Goal: Complete application form

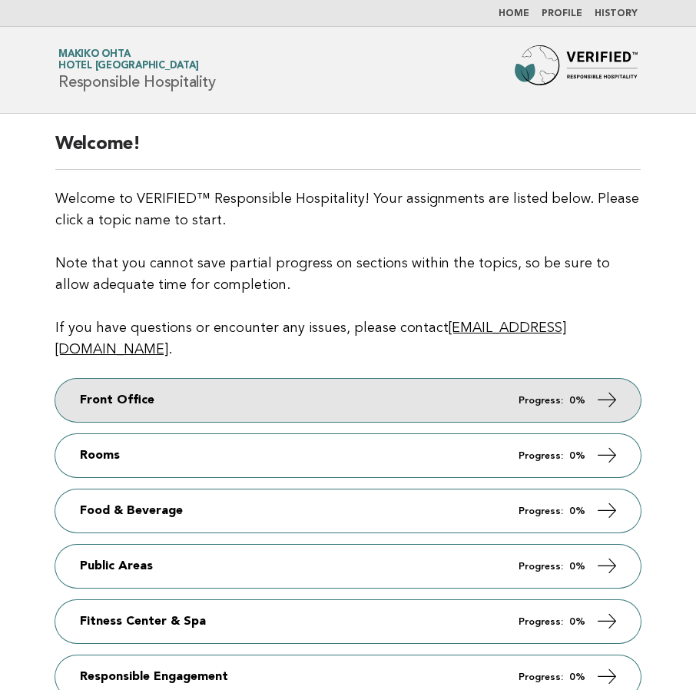
click at [321, 386] on link "Front Office Progress: 0%" at bounding box center [348, 400] width 586 height 43
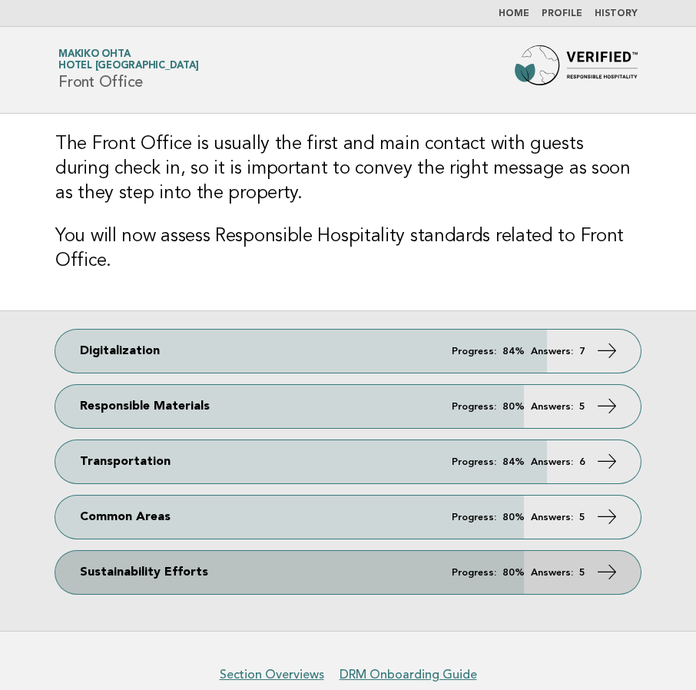
click at [448, 580] on link "Sustainability Efforts Progress: 80% Answers: 5" at bounding box center [348, 572] width 586 height 43
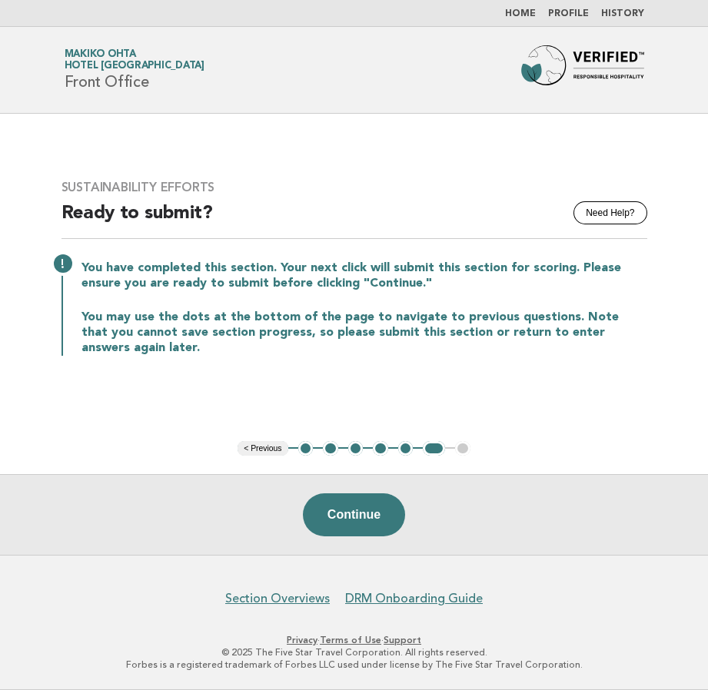
click at [330, 448] on button "2" at bounding box center [330, 448] width 15 height 15
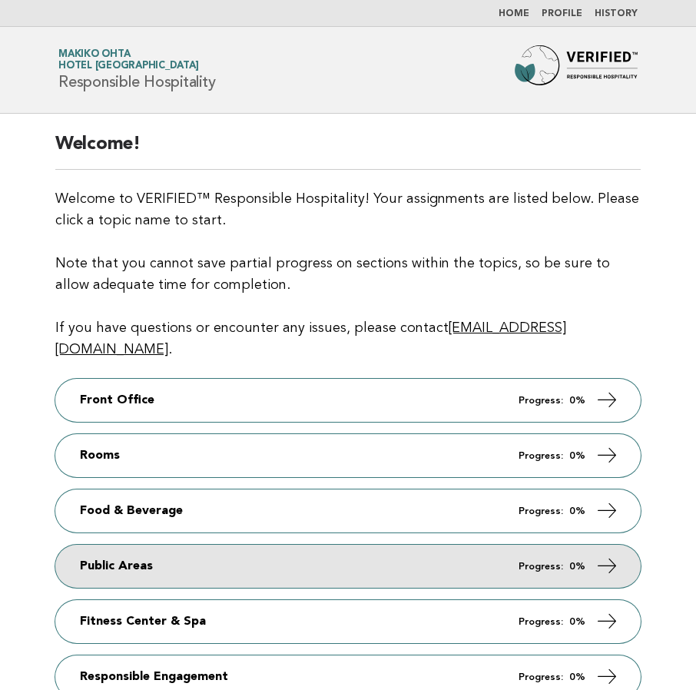
click at [266, 553] on link "Public Areas Progress: 0%" at bounding box center [348, 566] width 586 height 43
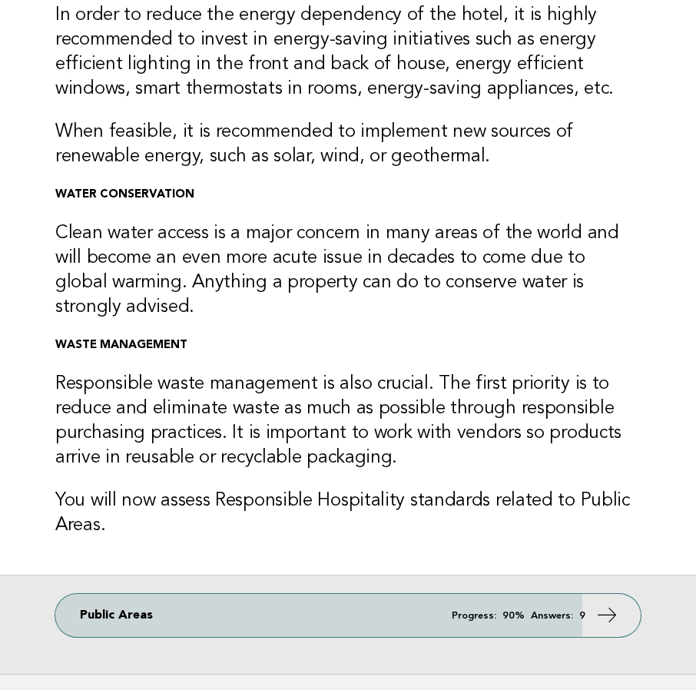
scroll to position [307, 0]
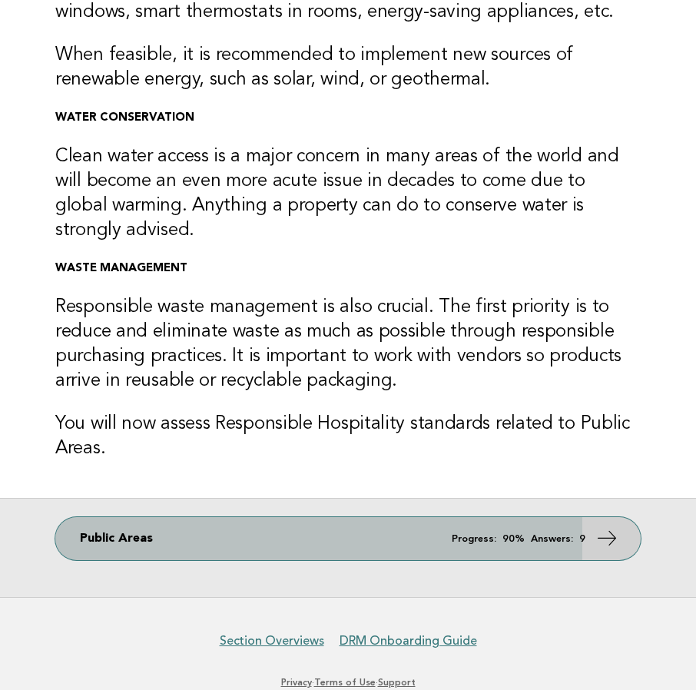
click at [266, 534] on link "Public Areas Progress: 90% Answers: 9" at bounding box center [348, 538] width 586 height 43
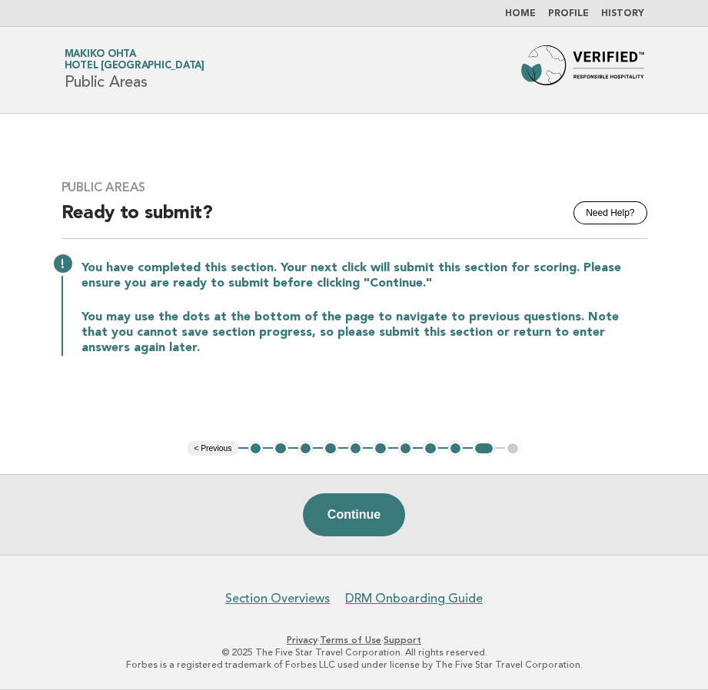
click at [280, 450] on button "2" at bounding box center [280, 448] width 15 height 15
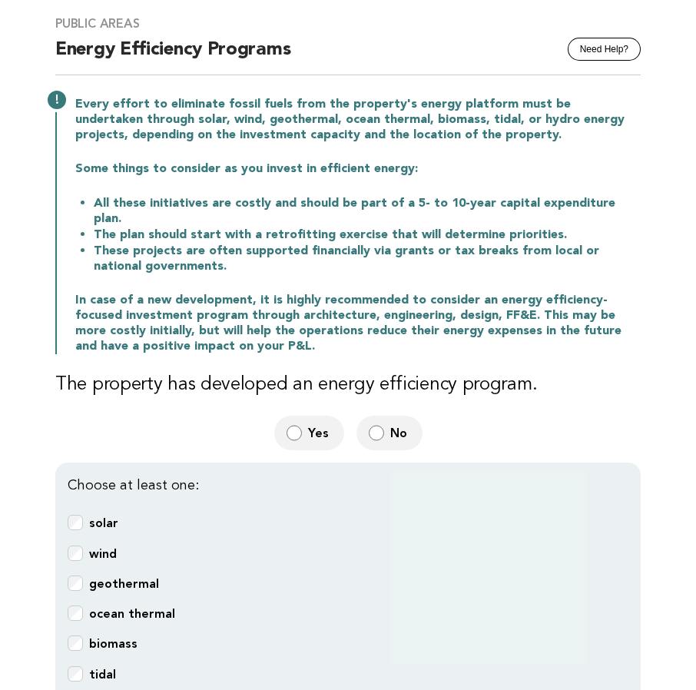
scroll to position [307, 0]
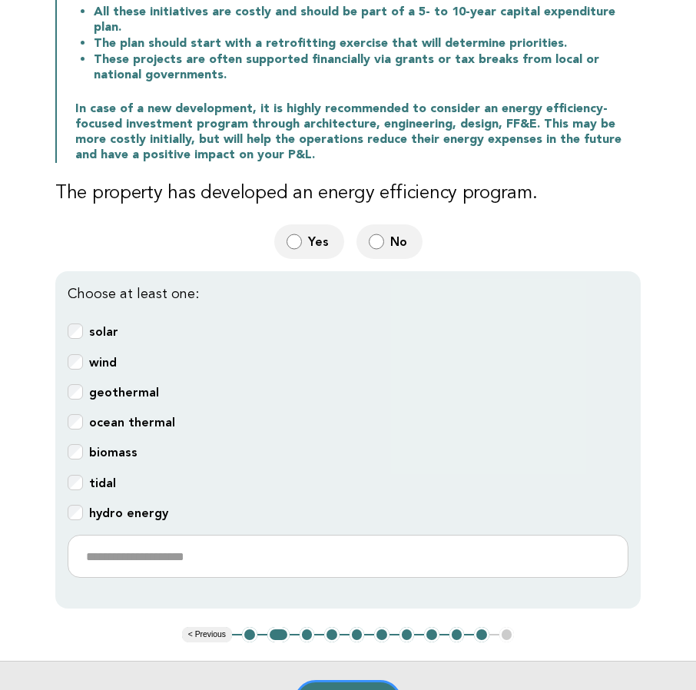
click at [303, 627] on button "3" at bounding box center [307, 634] width 15 height 15
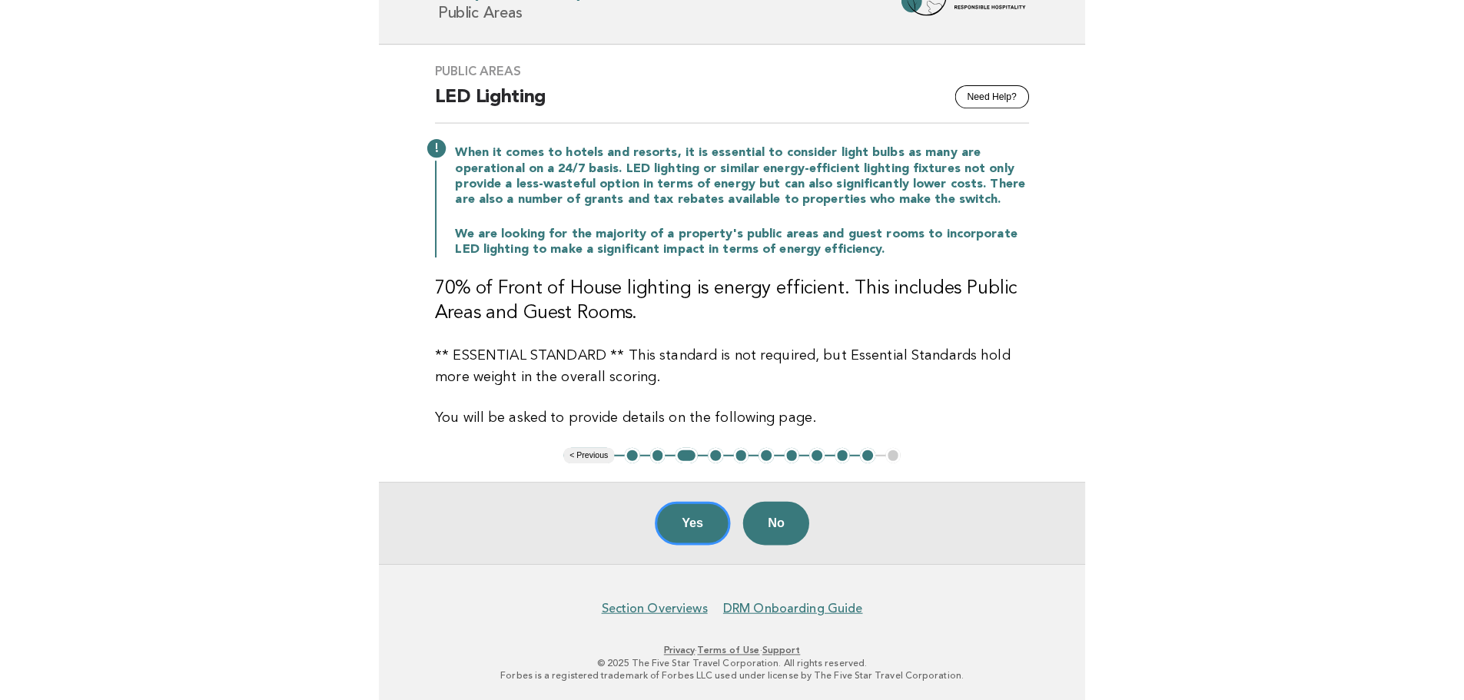
scroll to position [60, 0]
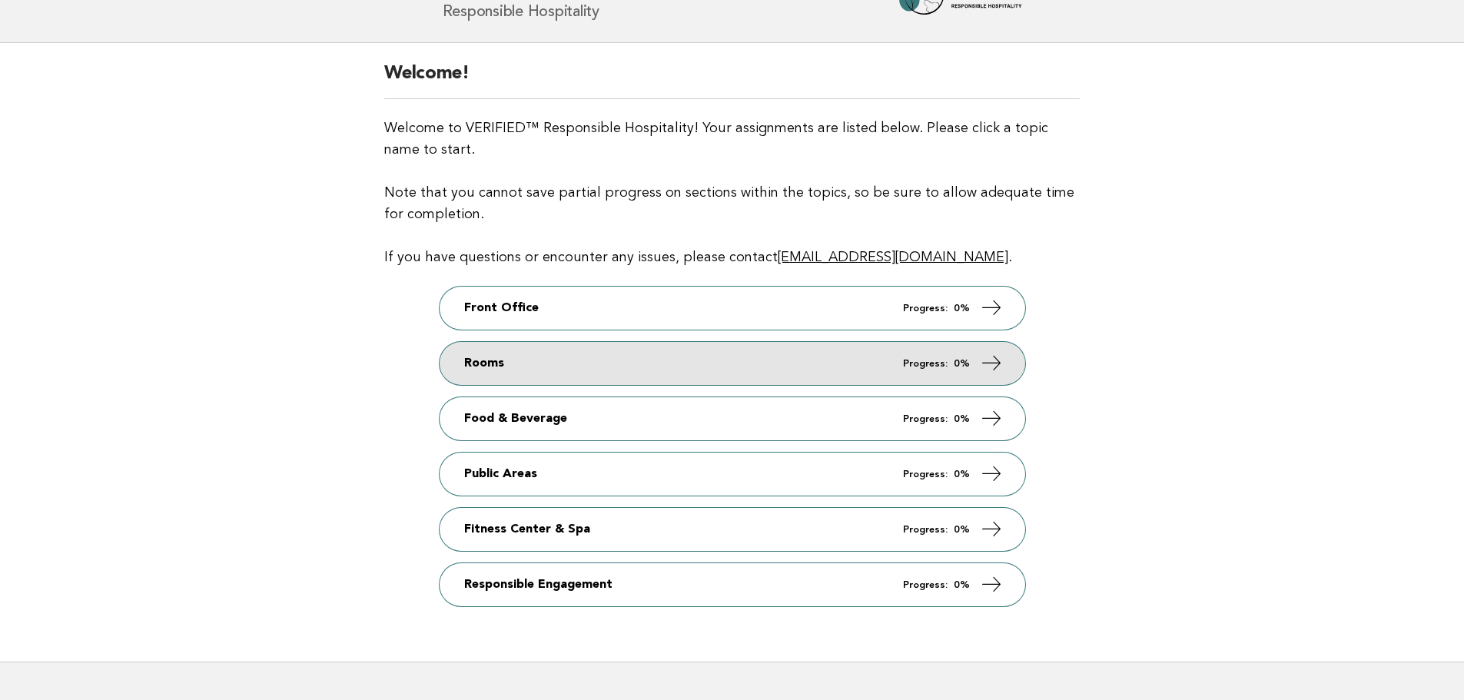
scroll to position [167, 0]
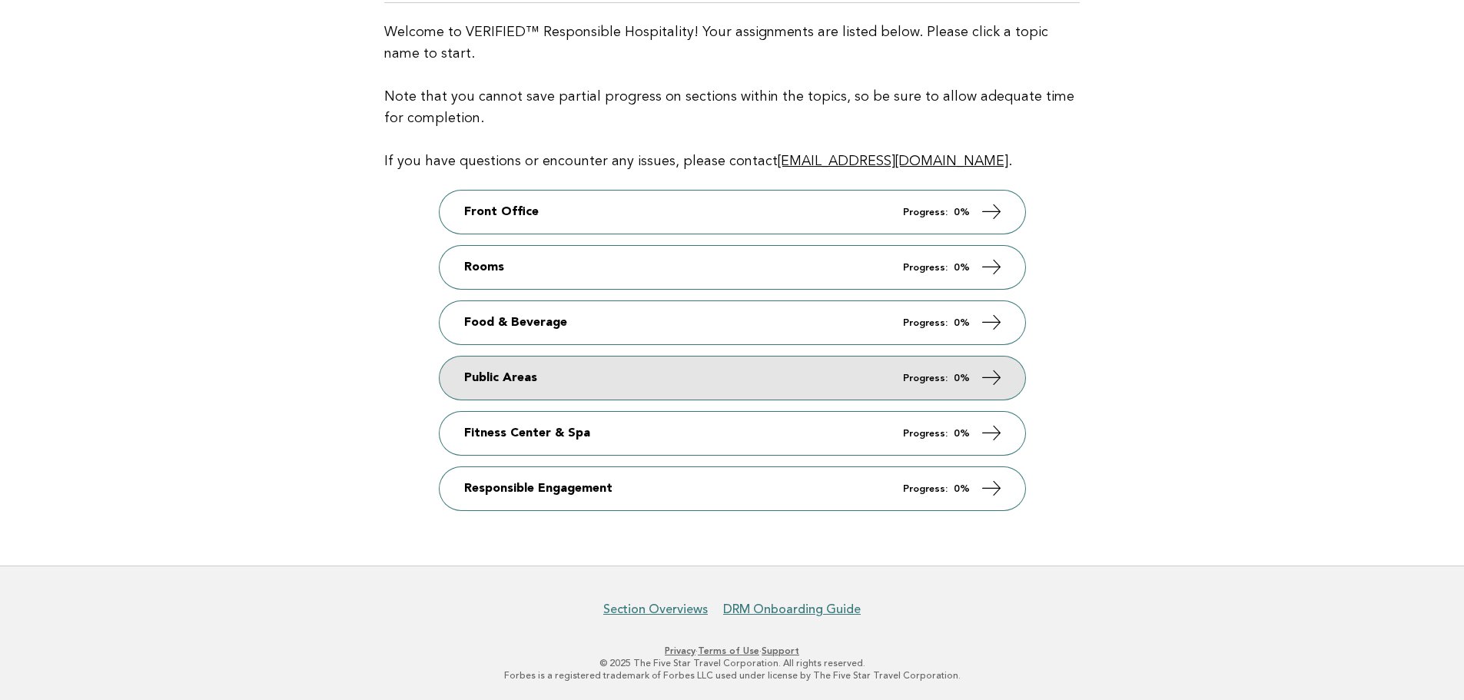
click at [572, 372] on link "Public Areas Progress: 0%" at bounding box center [733, 378] width 586 height 43
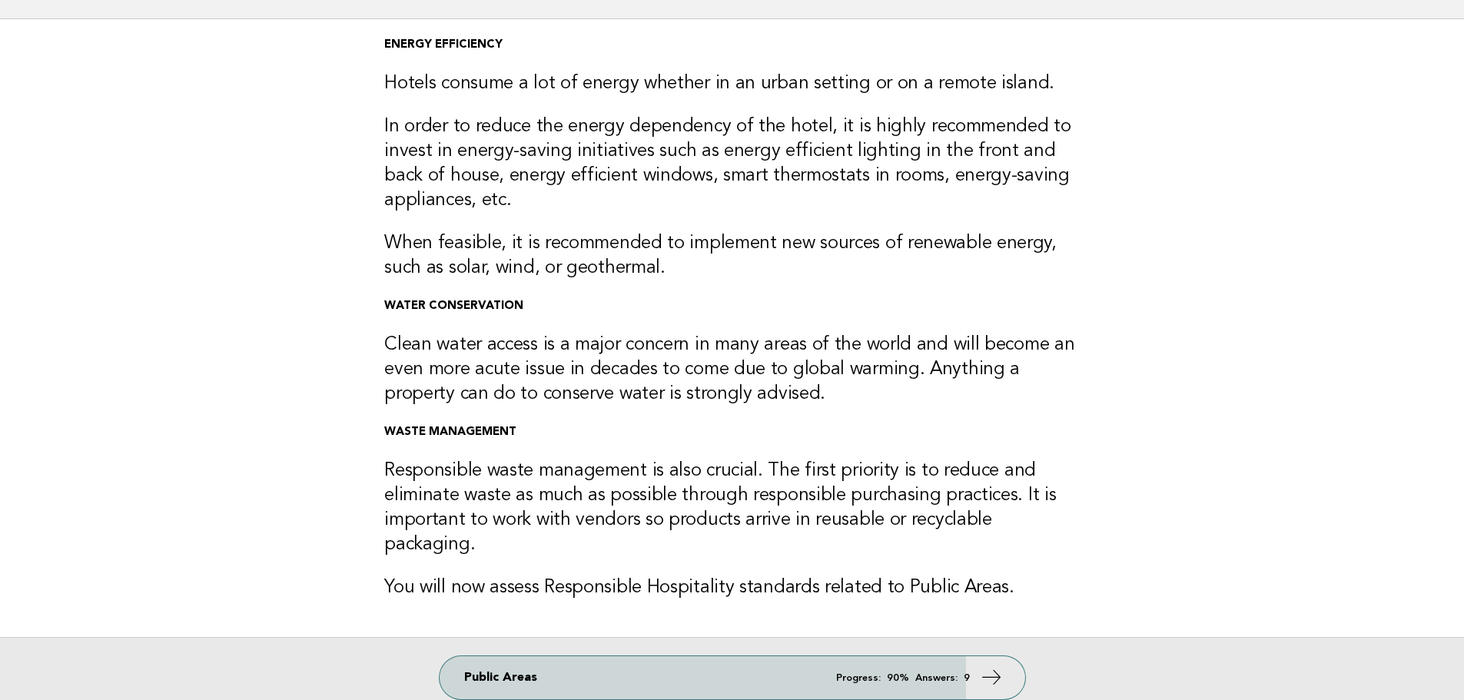
scroll to position [241, 0]
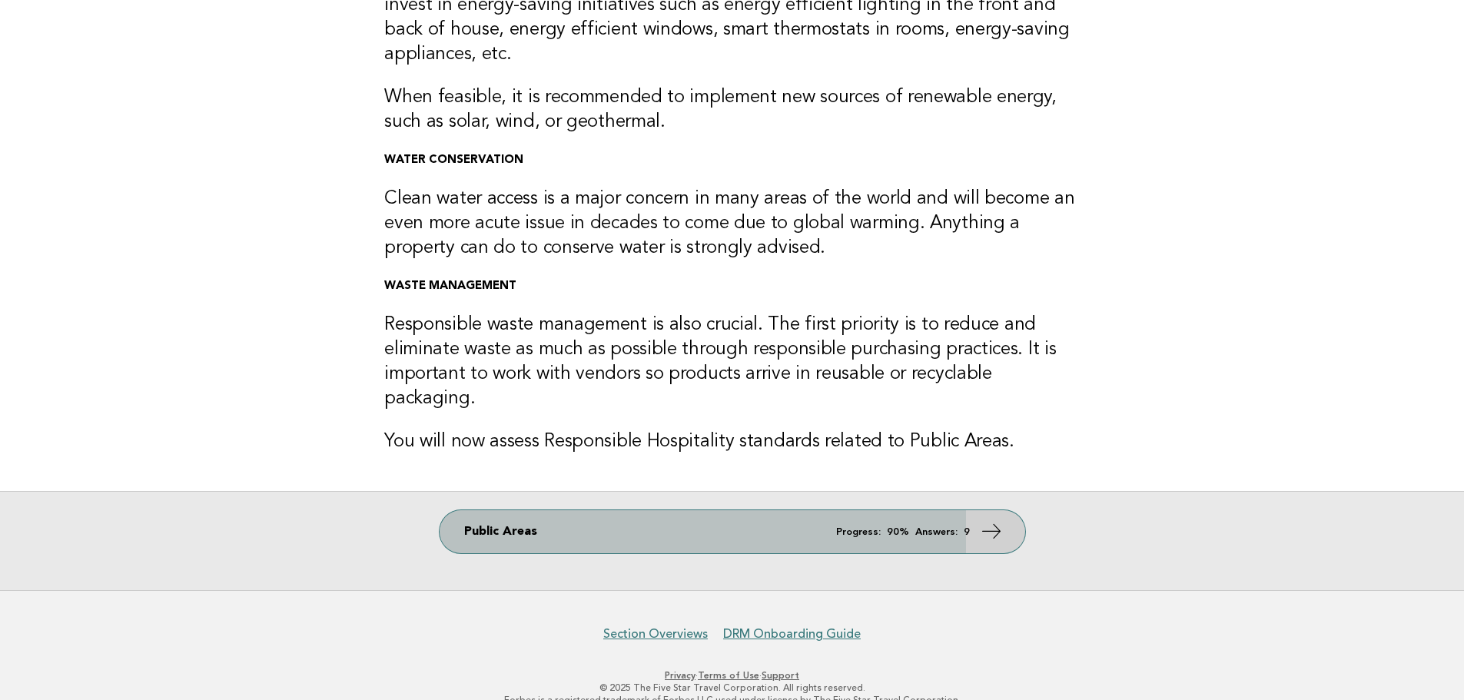
click at [616, 510] on link "Public Areas Progress: 90% Answers: 9" at bounding box center [733, 531] width 586 height 43
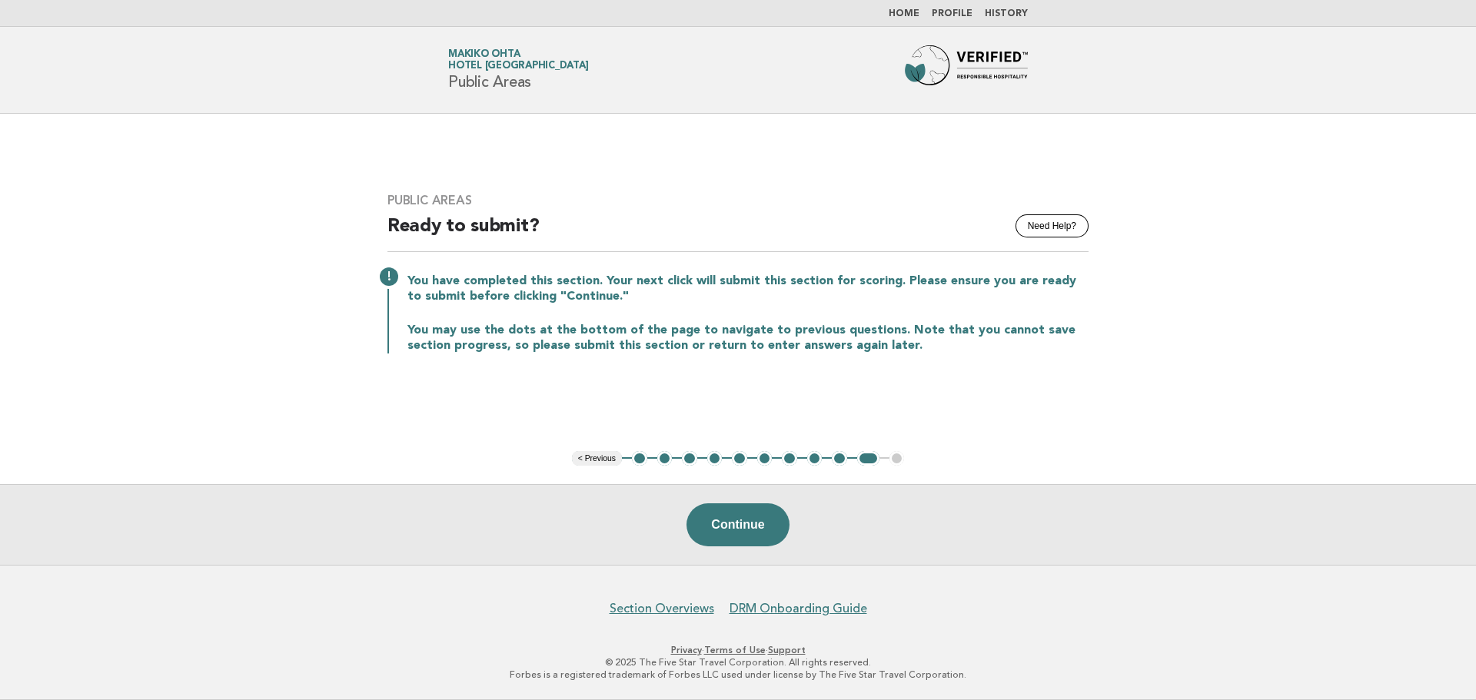
click at [665, 457] on button "2" at bounding box center [664, 458] width 15 height 15
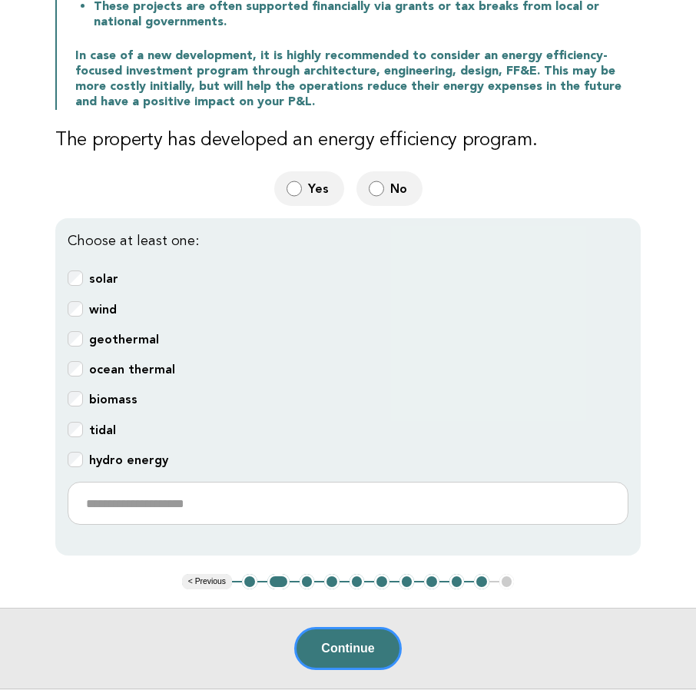
scroll to position [473, 0]
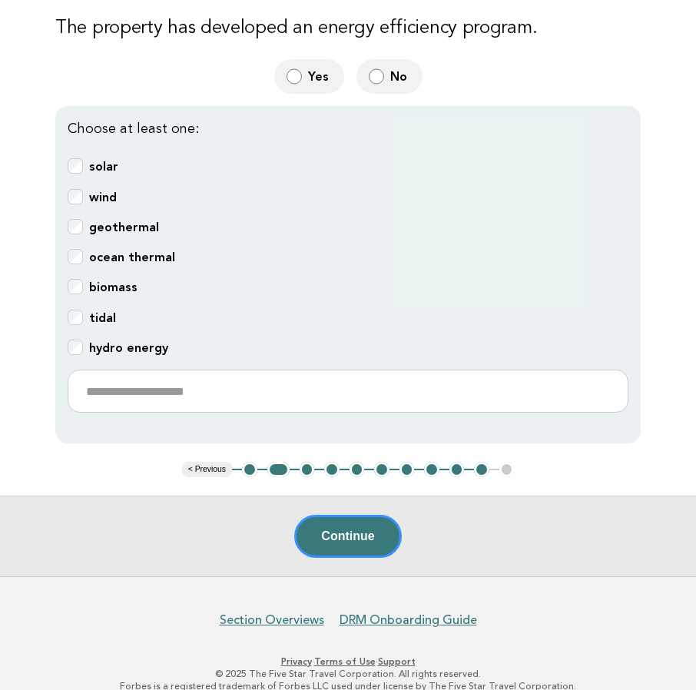
click at [312, 462] on button "3" at bounding box center [307, 469] width 15 height 15
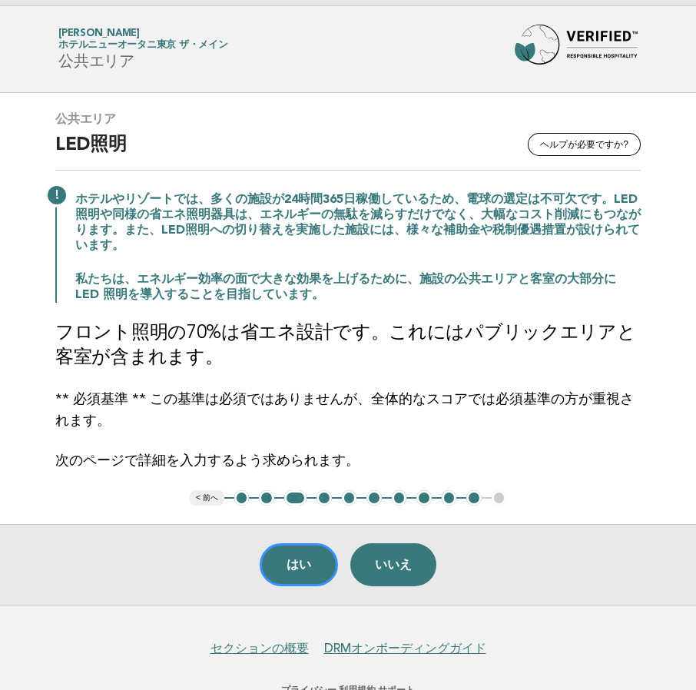
scroll to position [0, 0]
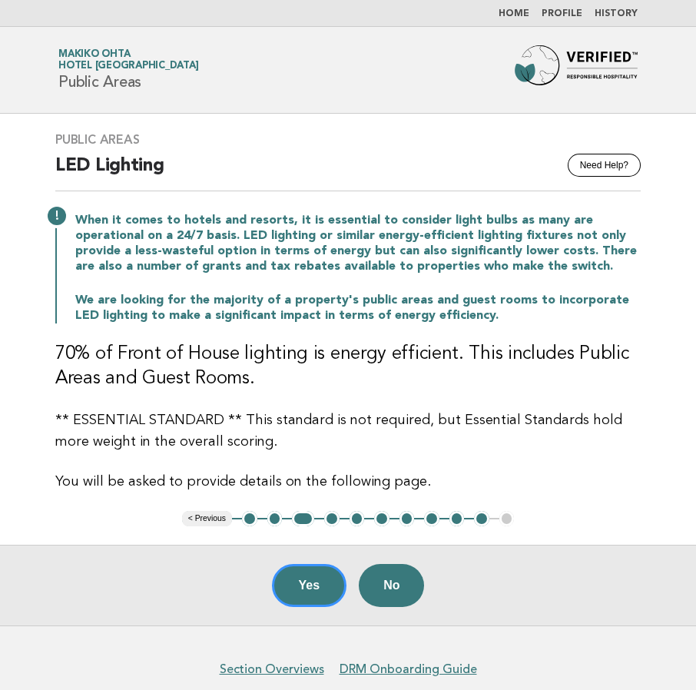
click at [334, 515] on button "4" at bounding box center [331, 518] width 15 height 15
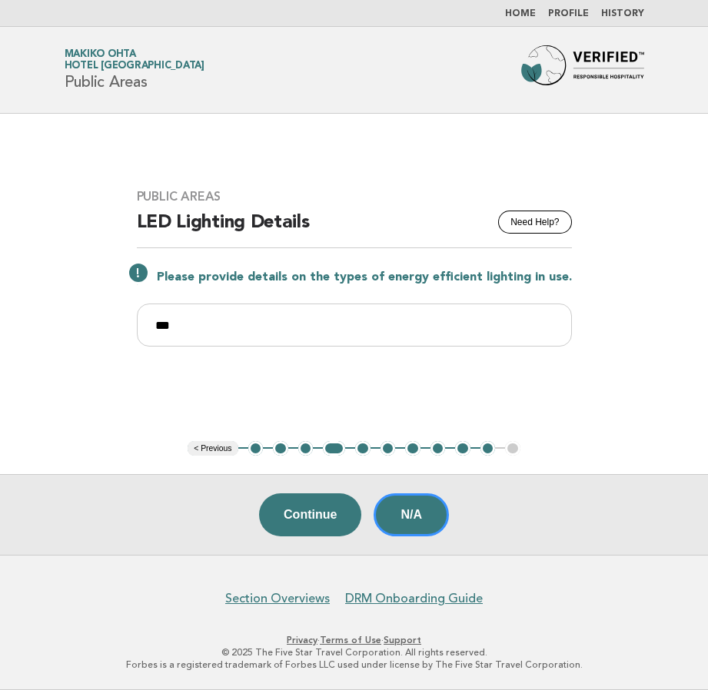
click at [362, 451] on button "5" at bounding box center [362, 448] width 15 height 15
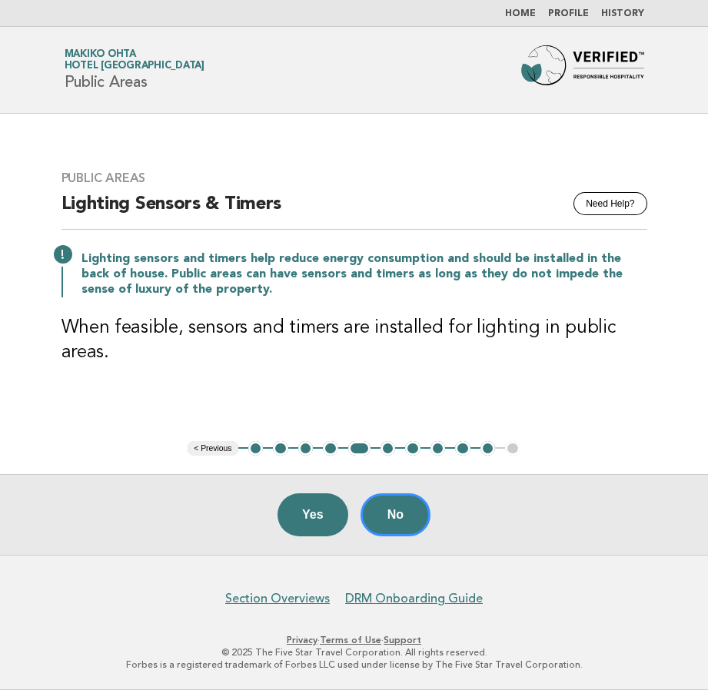
click at [384, 450] on button "6" at bounding box center [387, 448] width 15 height 15
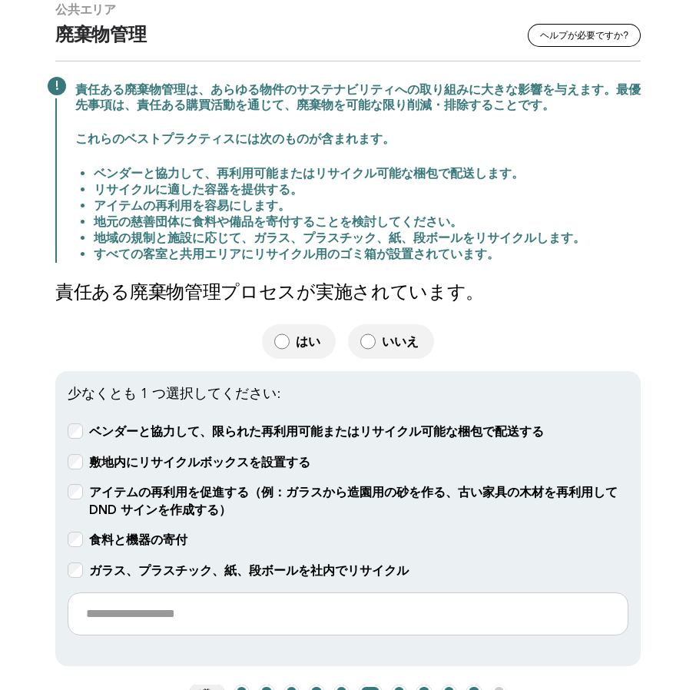
scroll to position [154, 0]
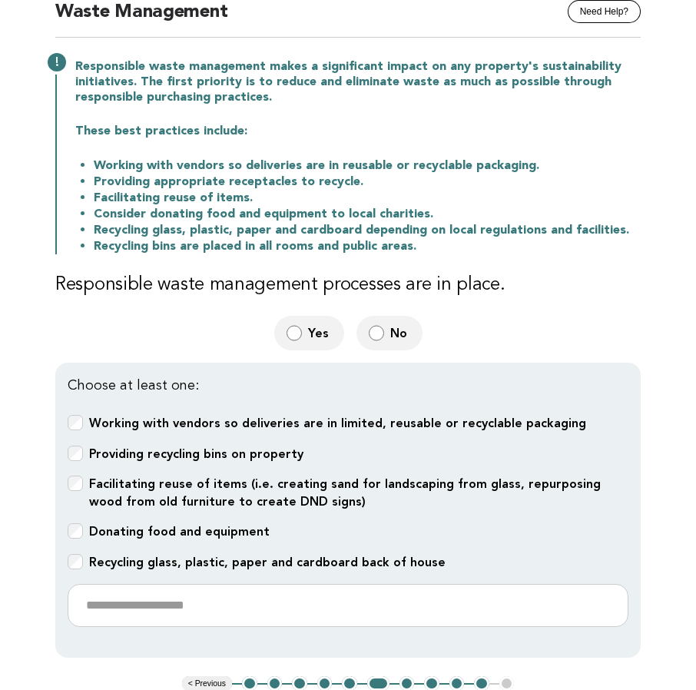
click at [407, 679] on button "7" at bounding box center [407, 683] width 15 height 15
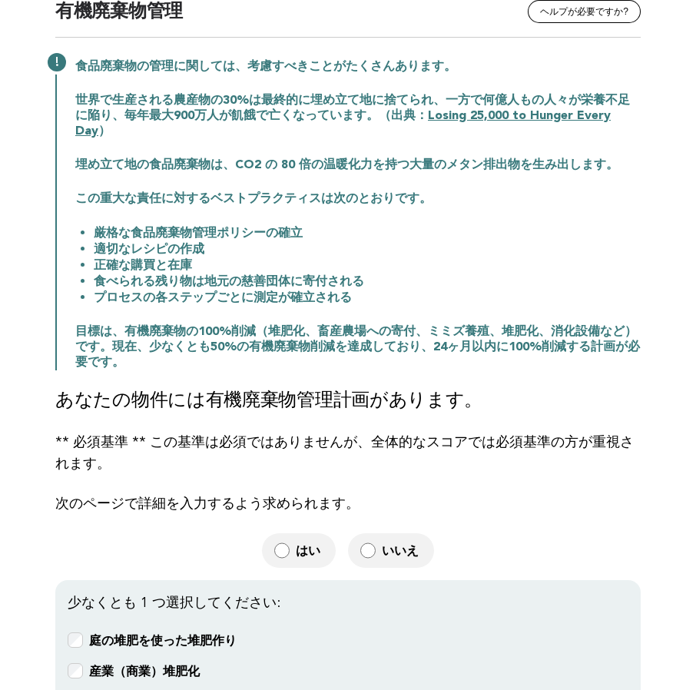
click at [390, 392] on font "あなたの物件には有機廃棄物管理計画があります。" at bounding box center [268, 401] width 427 height 18
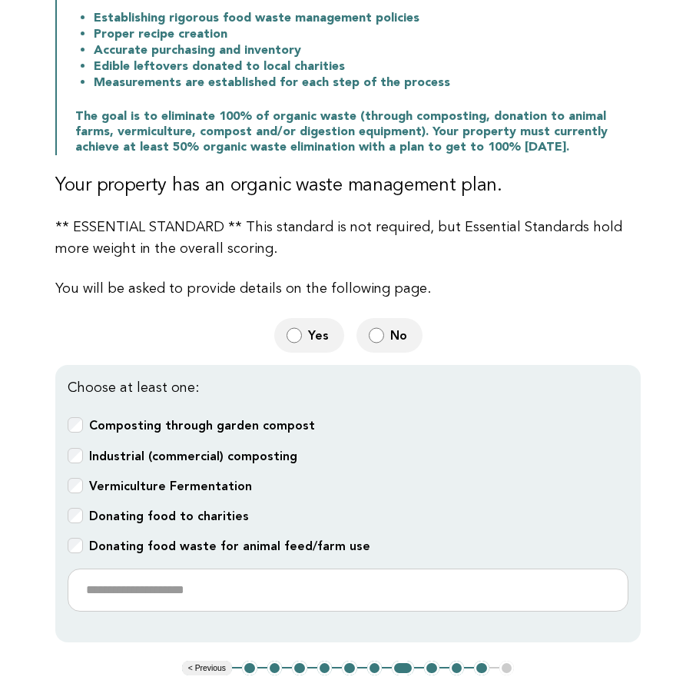
scroll to position [415, 0]
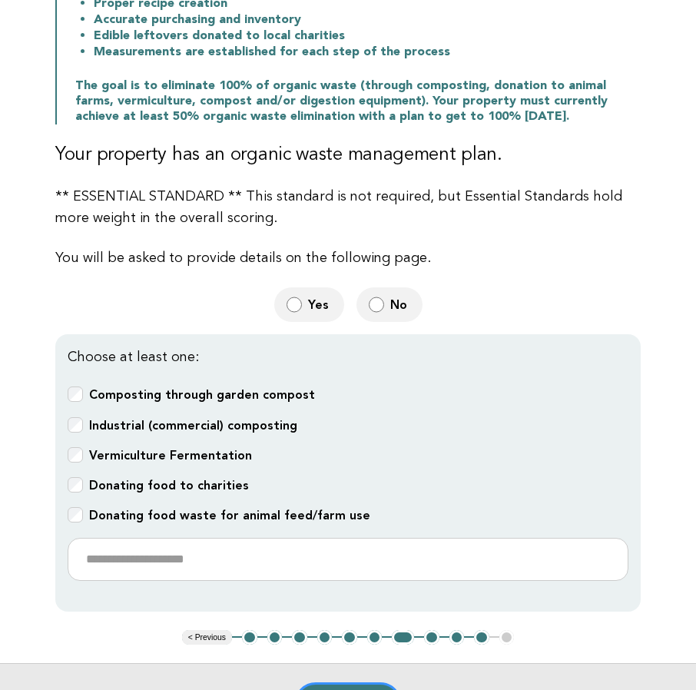
click at [431, 633] on button "8" at bounding box center [431, 637] width 15 height 15
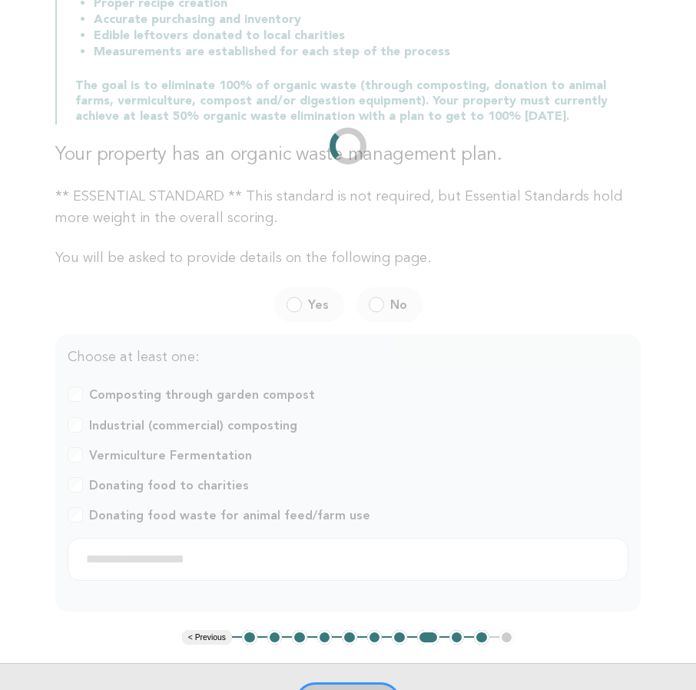
scroll to position [0, 0]
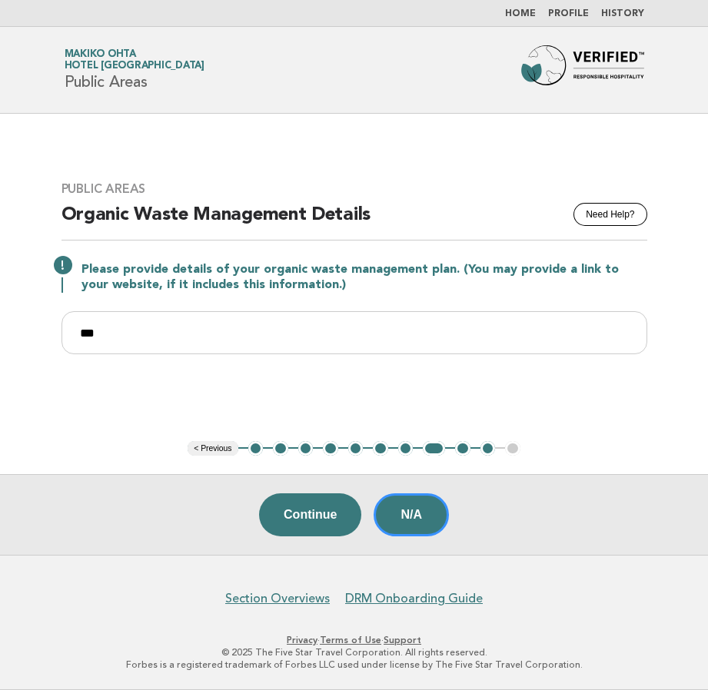
click at [463, 448] on button "9" at bounding box center [462, 448] width 15 height 15
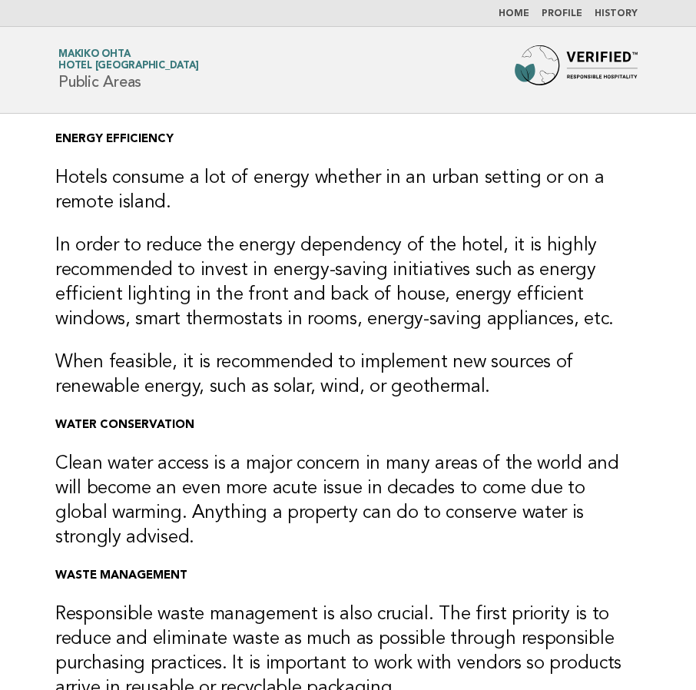
scroll to position [241, 0]
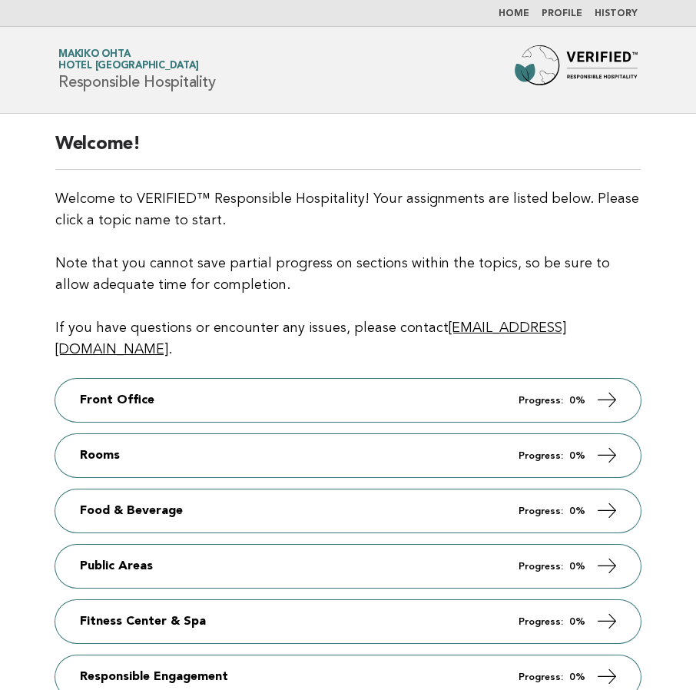
scroll to position [167, 0]
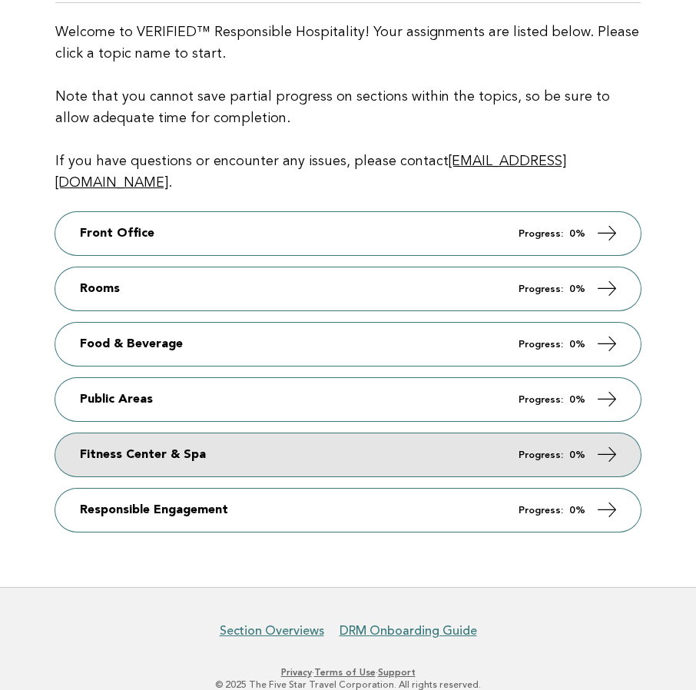
click at [170, 433] on link "Fitness Center & Spa Progress: 0%" at bounding box center [348, 454] width 586 height 43
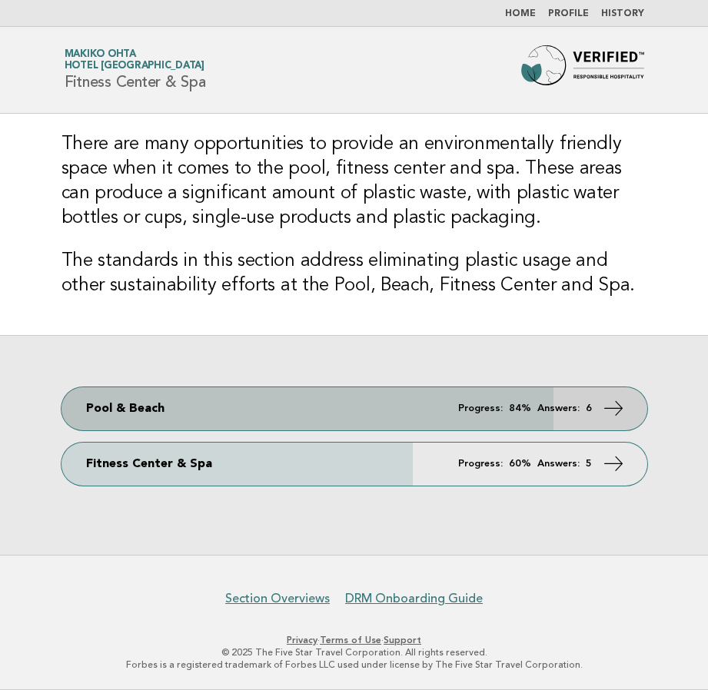
click at [157, 411] on link "Pool & Beach Progress: 84% Answers: 6" at bounding box center [354, 408] width 586 height 43
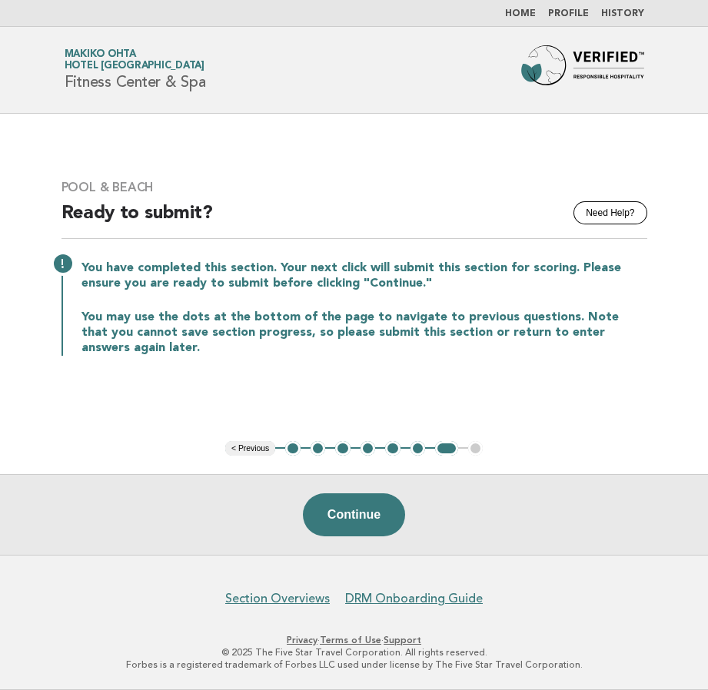
click at [317, 449] on button "2" at bounding box center [318, 448] width 15 height 15
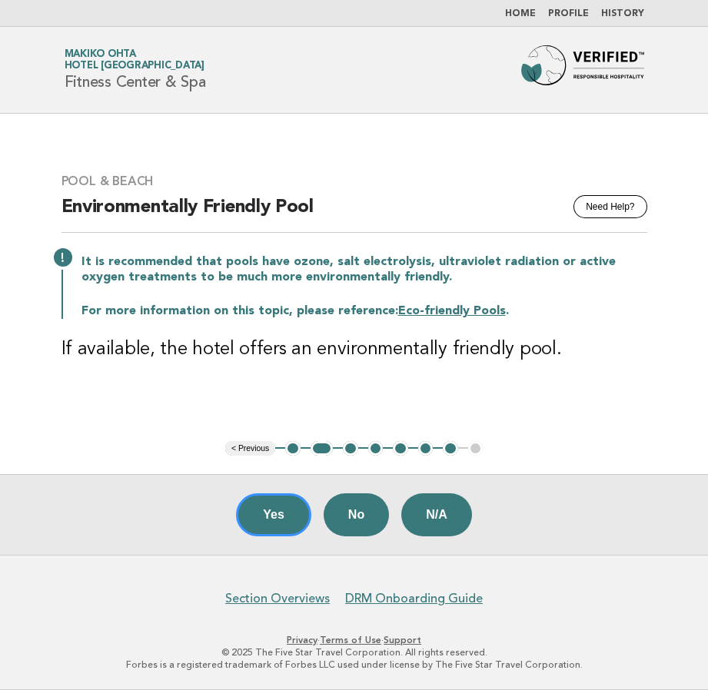
click at [350, 450] on button "3" at bounding box center [350, 448] width 15 height 15
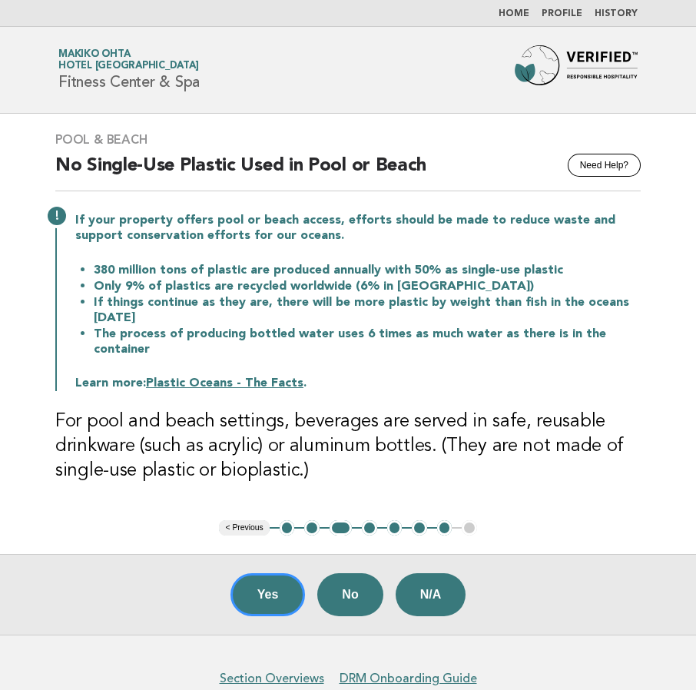
click at [370, 529] on button "4" at bounding box center [369, 527] width 15 height 15
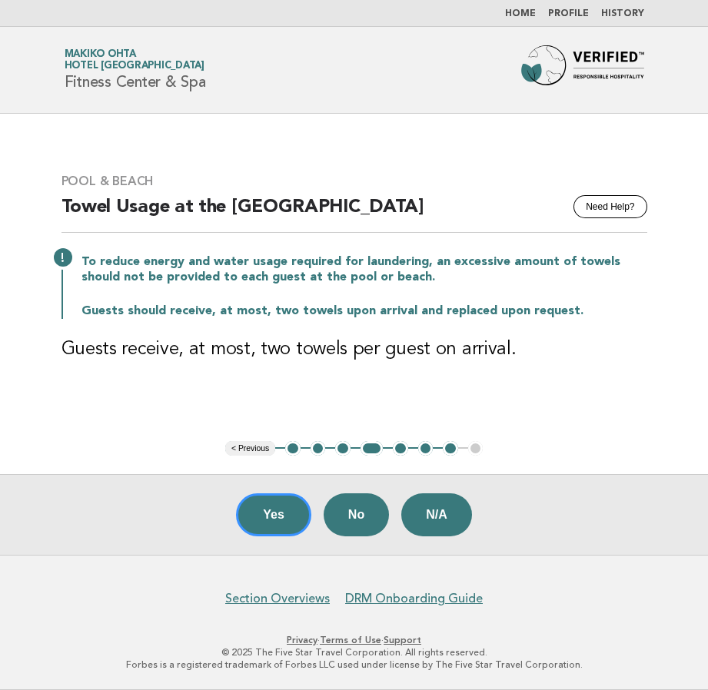
click at [400, 447] on button "5" at bounding box center [400, 448] width 15 height 15
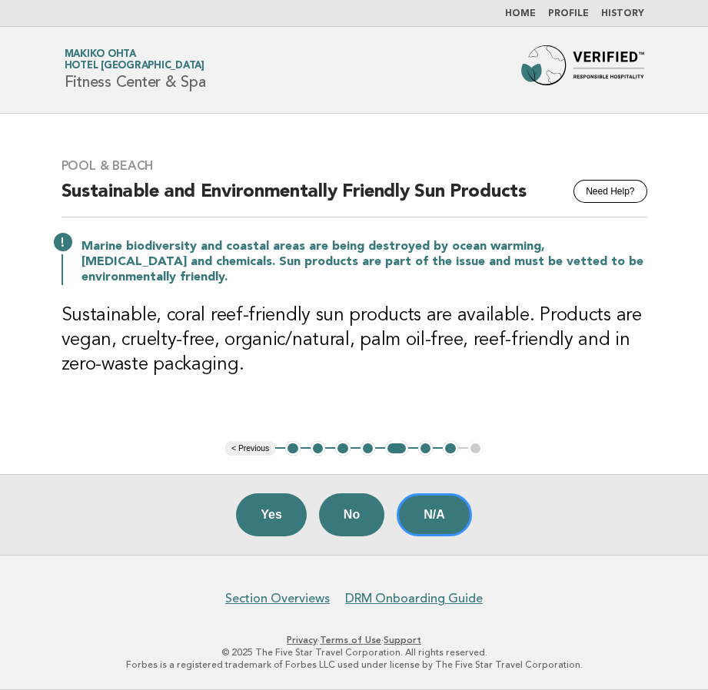
click at [429, 450] on button "6" at bounding box center [425, 448] width 15 height 15
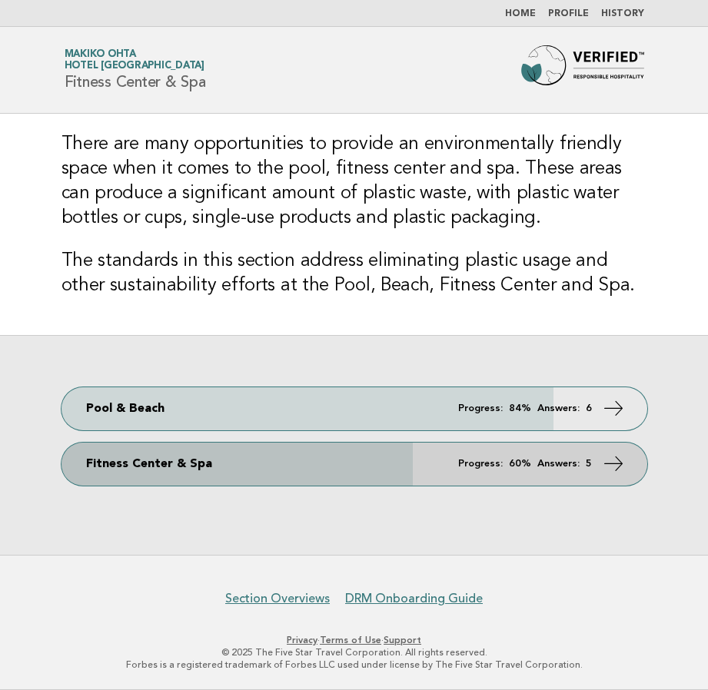
click at [346, 468] on link "Fitness Center & Spa Progress: 60% Answers: 5" at bounding box center [354, 464] width 586 height 43
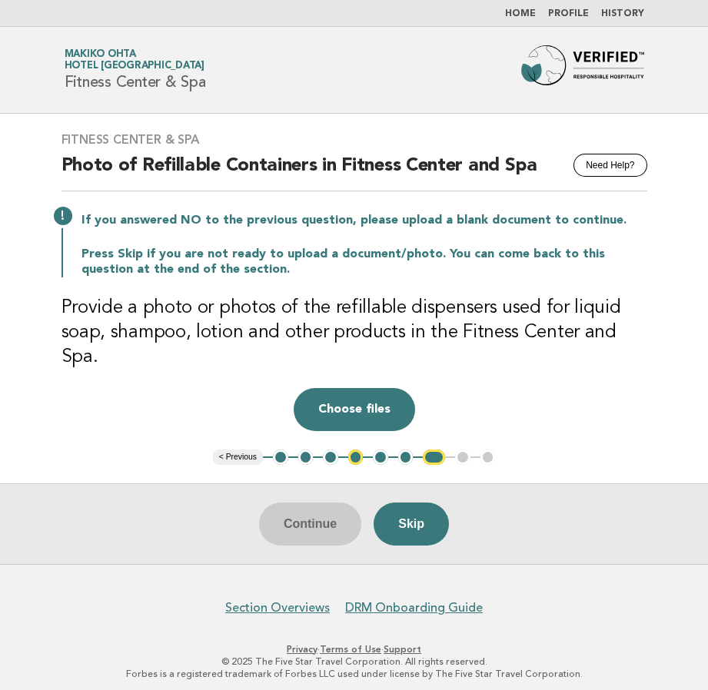
click at [307, 451] on button "2" at bounding box center [305, 457] width 15 height 15
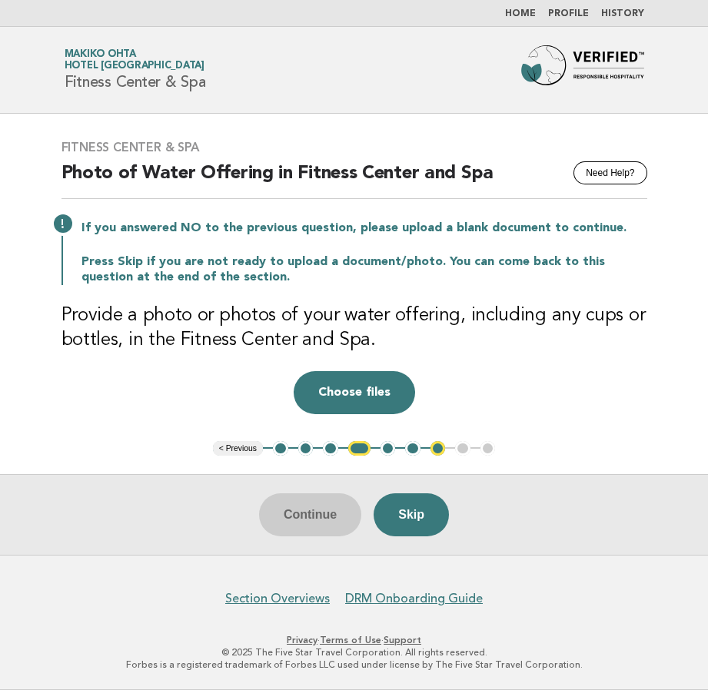
click at [304, 449] on button "2" at bounding box center [305, 448] width 15 height 15
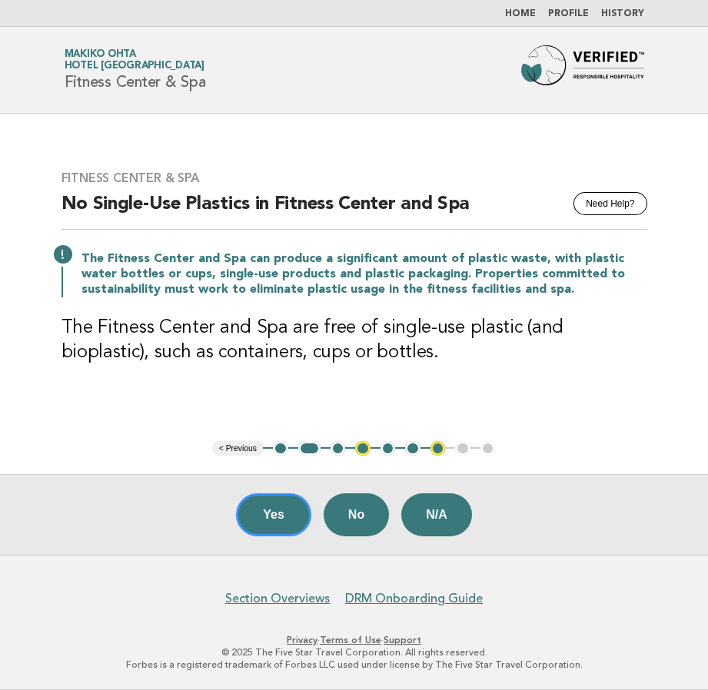
click at [339, 446] on button "3" at bounding box center [337, 448] width 15 height 15
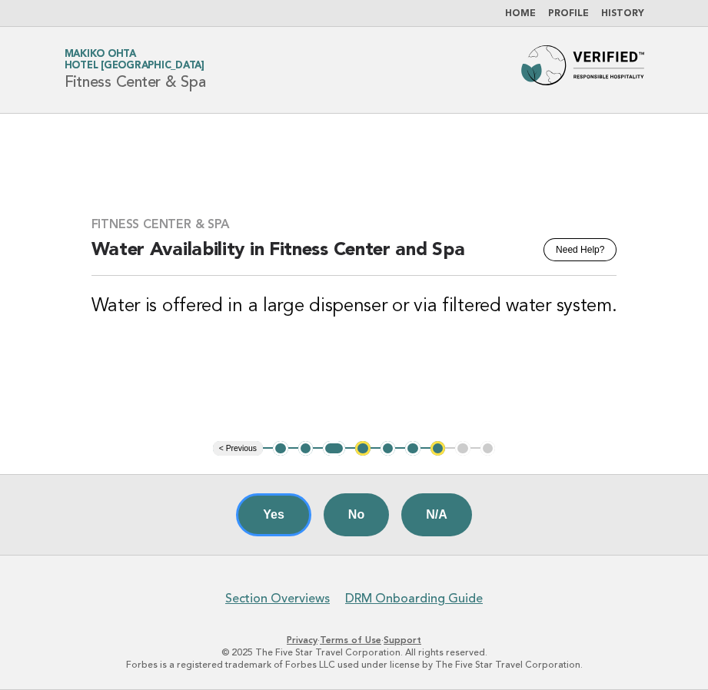
click at [363, 447] on button "4" at bounding box center [362, 448] width 15 height 15
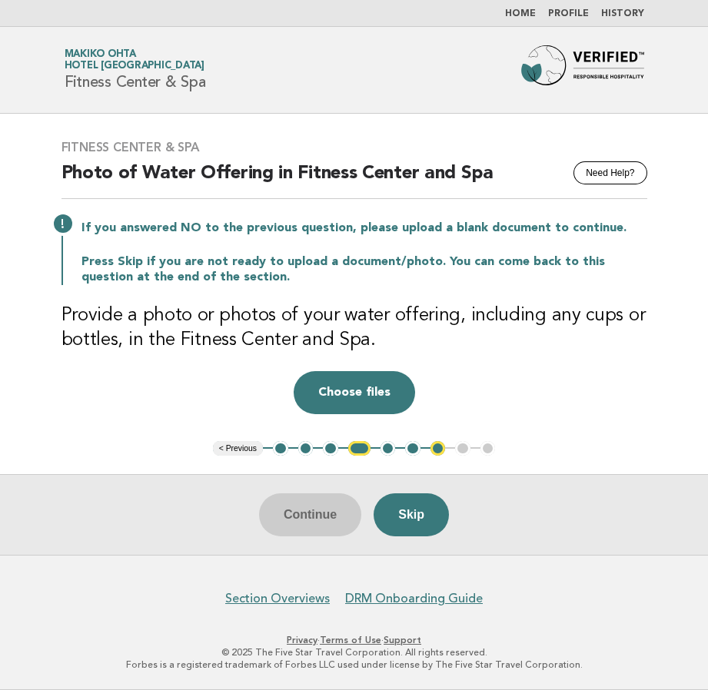
click at [386, 447] on button "5" at bounding box center [387, 448] width 15 height 15
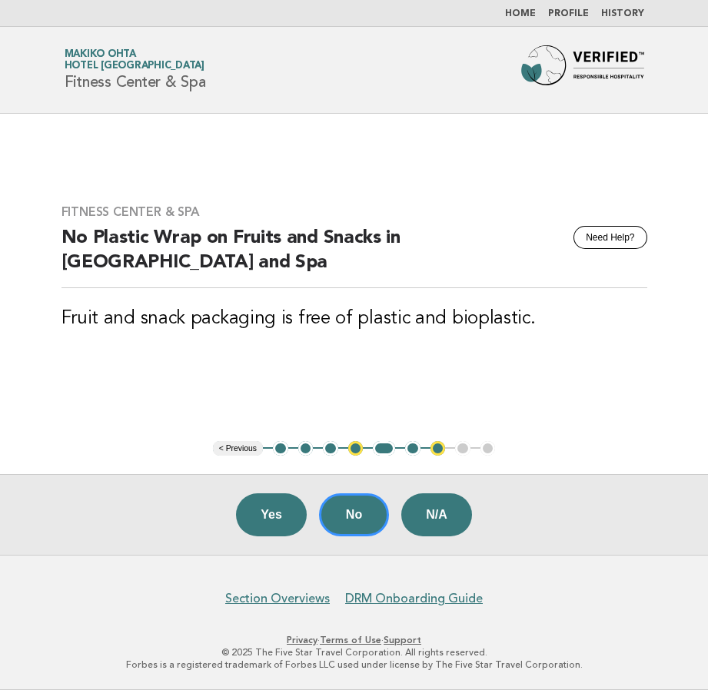
click at [412, 448] on button "6" at bounding box center [412, 448] width 15 height 15
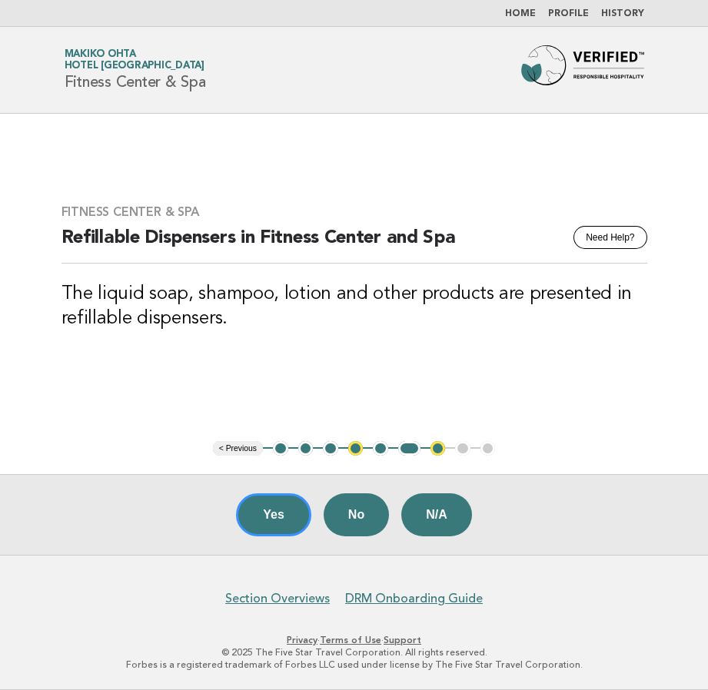
click at [436, 450] on button "7" at bounding box center [437, 448] width 15 height 15
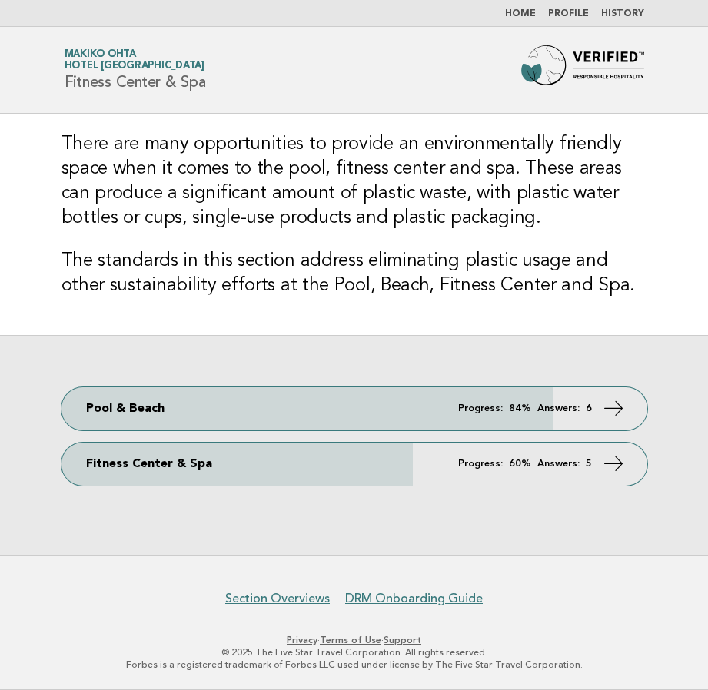
click at [432, 433] on div "Pool & Beach Progress: 84% Answers: 6 Fitness Center & Spa Progress: 60% Answer…" at bounding box center [354, 445] width 708 height 220
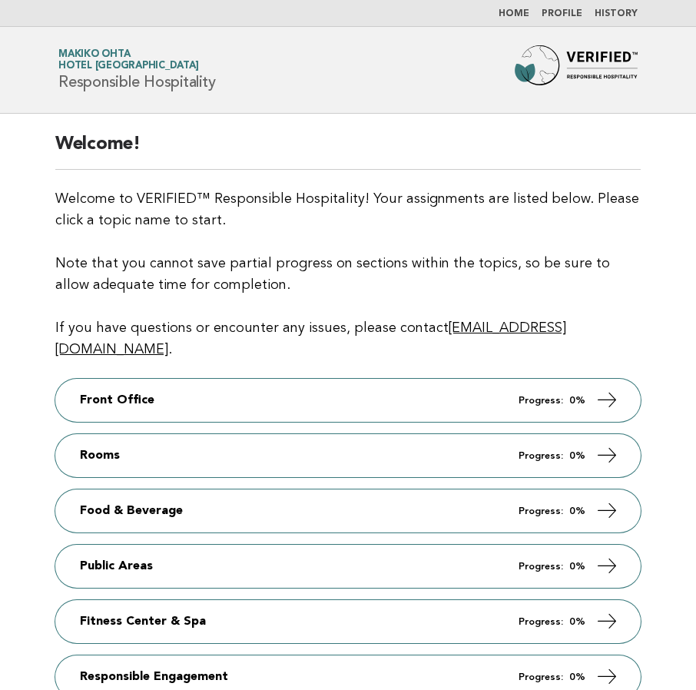
scroll to position [167, 0]
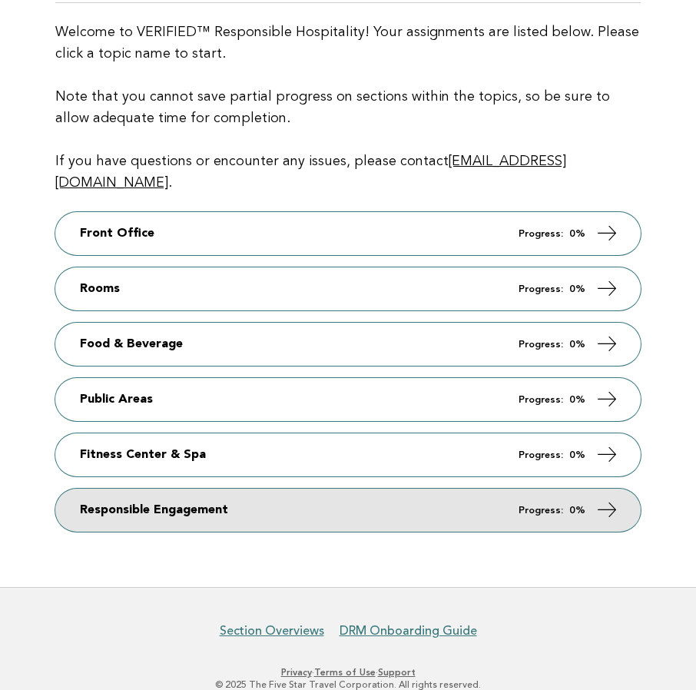
click at [128, 495] on link "Responsible Engagement Progress: 0%" at bounding box center [348, 510] width 586 height 43
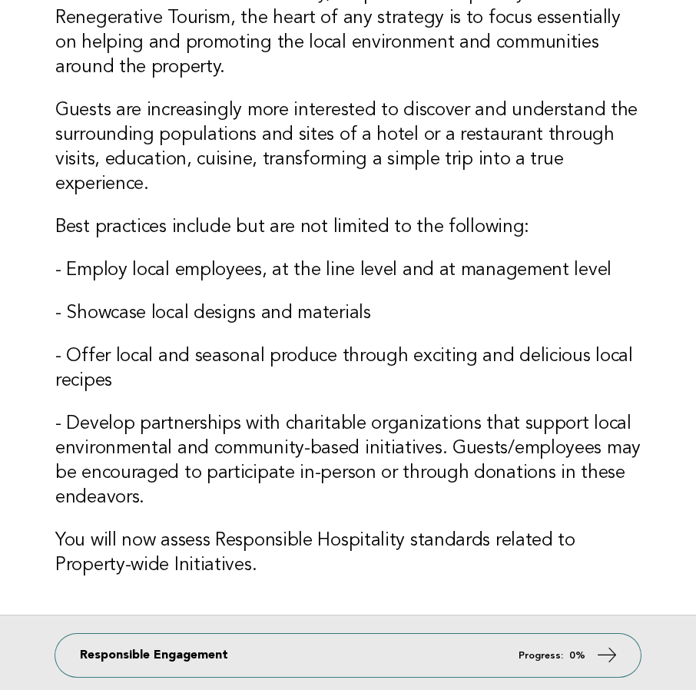
scroll to position [309, 0]
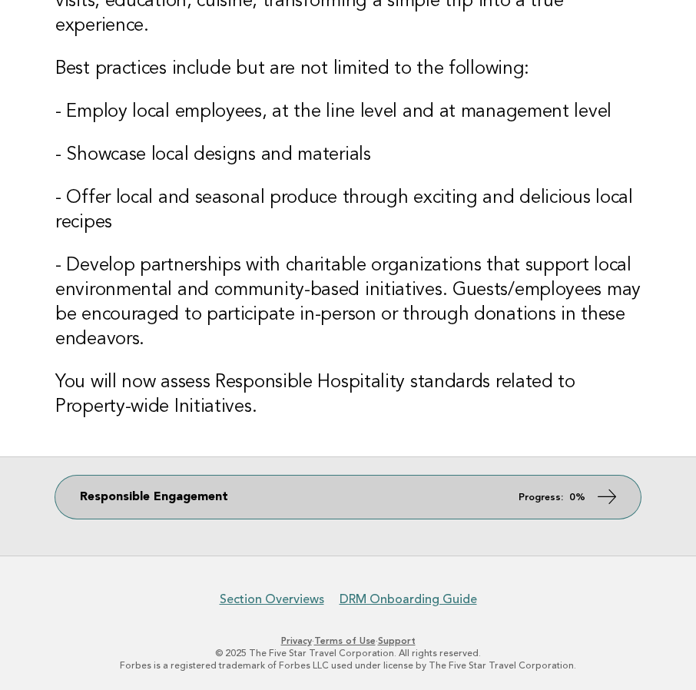
click at [232, 493] on link "Responsible Engagement Progress: 0%" at bounding box center [348, 497] width 586 height 43
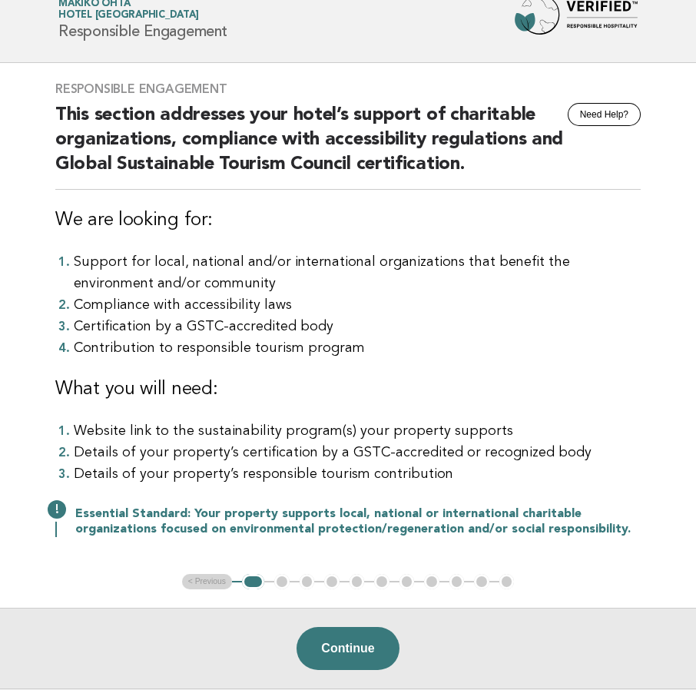
scroll to position [77, 0]
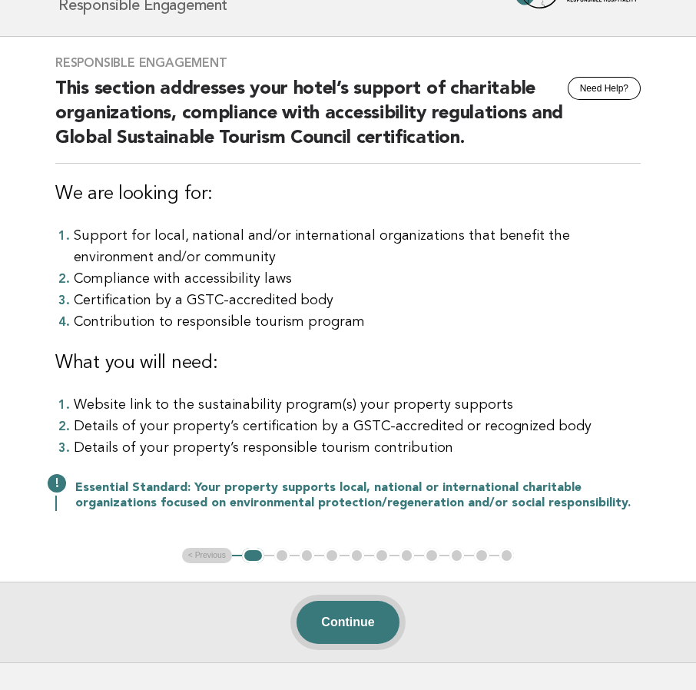
click at [347, 626] on button "Continue" at bounding box center [348, 622] width 102 height 43
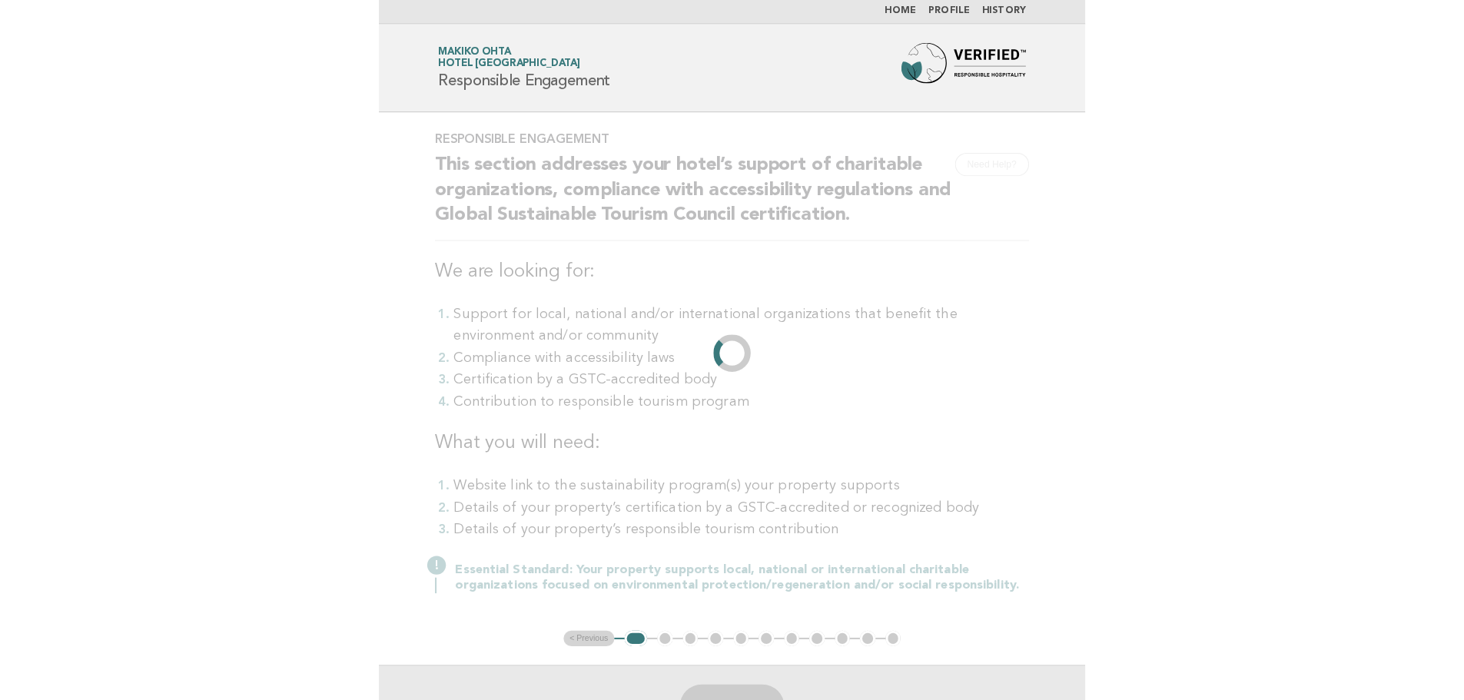
scroll to position [0, 0]
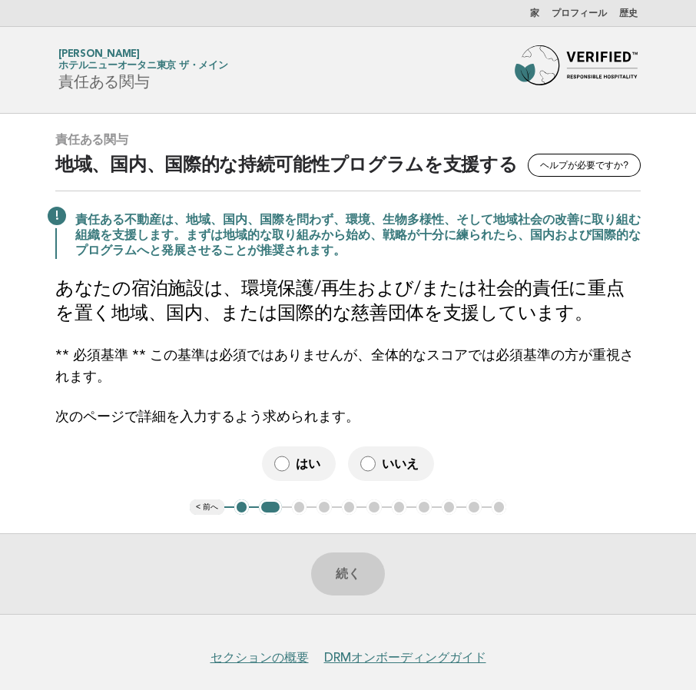
click at [376, 467] on label "いいえ" at bounding box center [391, 464] width 86 height 35
click at [347, 563] on button "続く" at bounding box center [348, 574] width 74 height 43
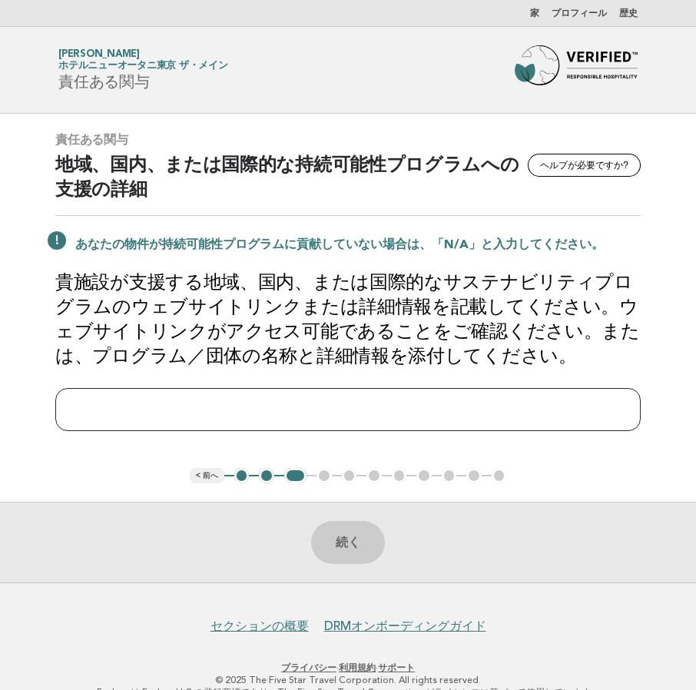
drag, startPoint x: 326, startPoint y: 406, endPoint x: 346, endPoint y: 409, distance: 20.2
click at [326, 406] on input "text" at bounding box center [348, 409] width 586 height 43
type input "***"
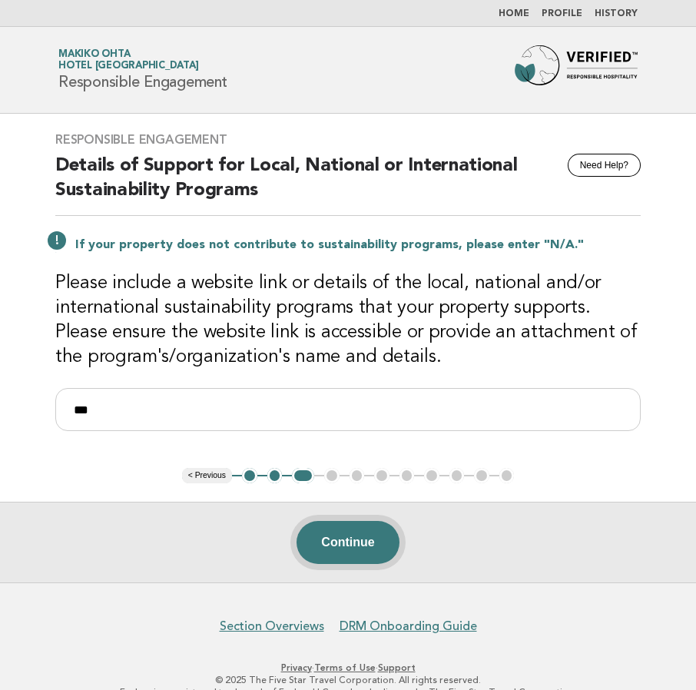
click at [337, 533] on button "Continue" at bounding box center [348, 542] width 102 height 43
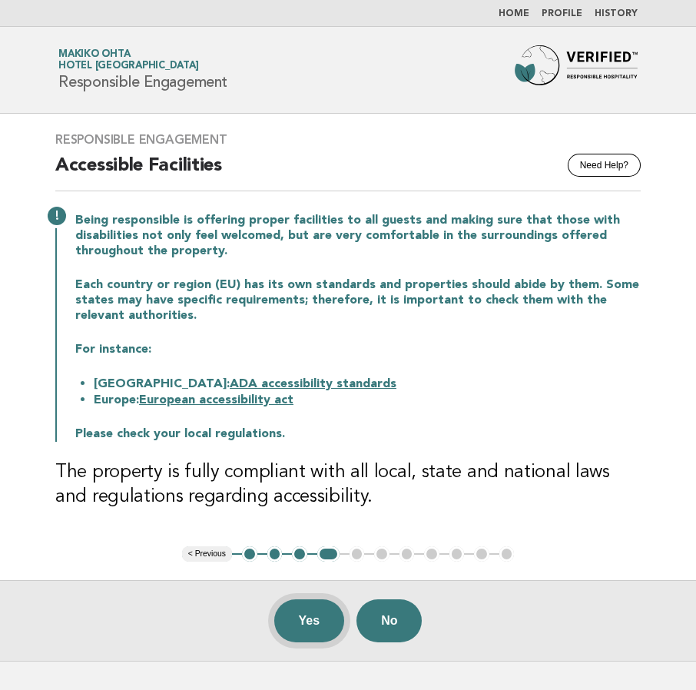
click at [294, 623] on button "Yes" at bounding box center [309, 620] width 71 height 43
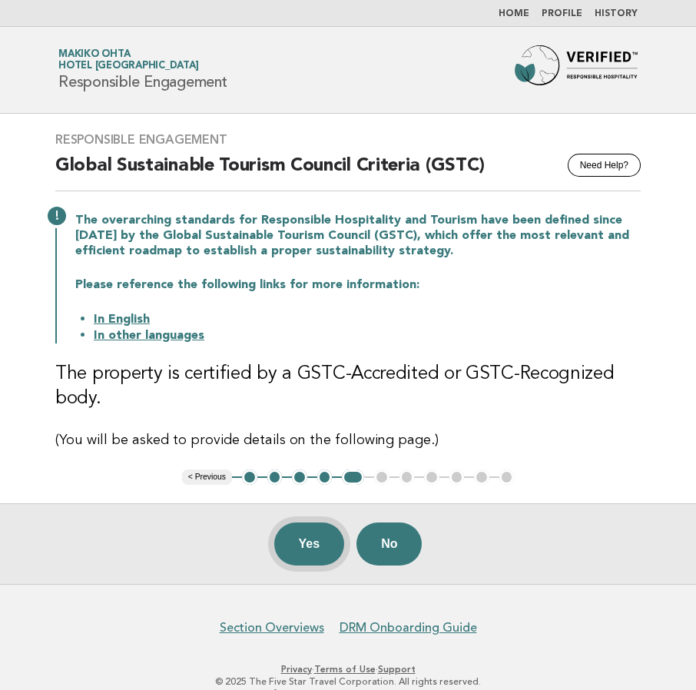
click at [328, 538] on button "Yes" at bounding box center [309, 544] width 71 height 43
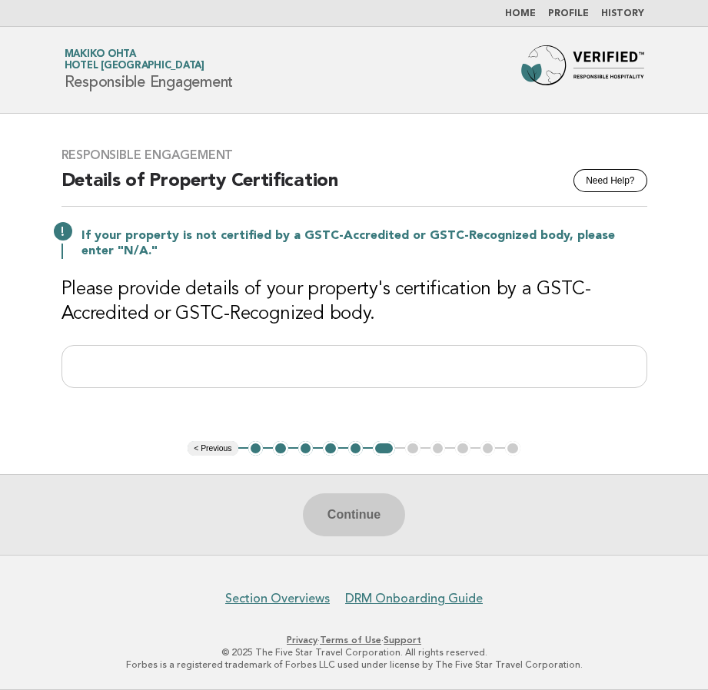
click at [356, 447] on button "5" at bounding box center [355, 448] width 15 height 15
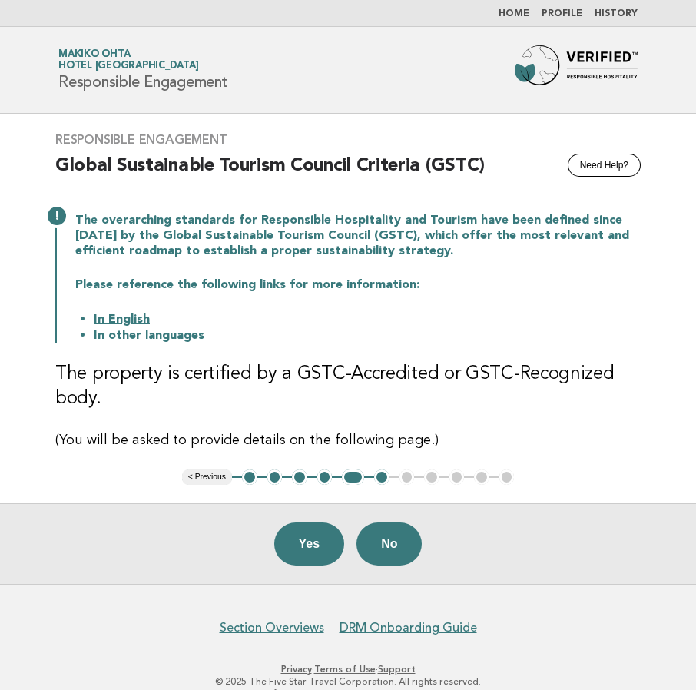
click at [384, 478] on button "6" at bounding box center [381, 477] width 15 height 15
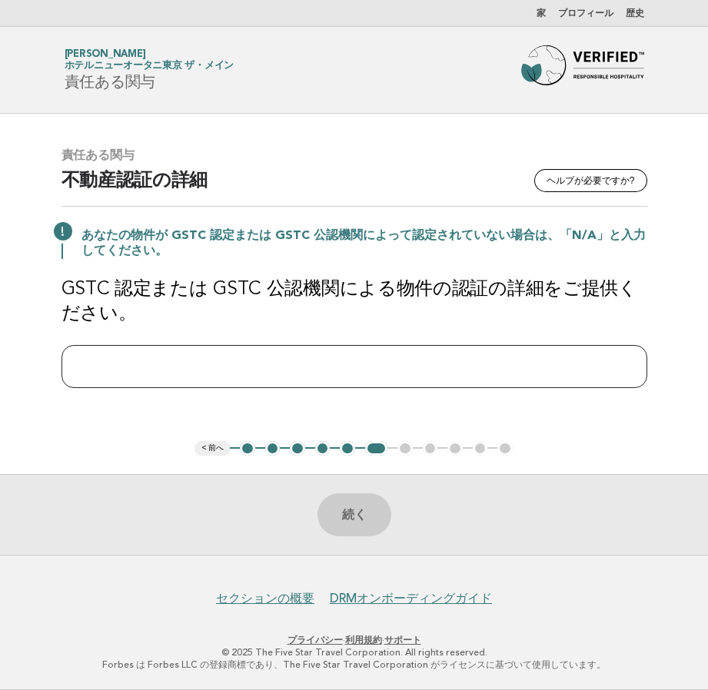
click at [435, 371] on input "text" at bounding box center [354, 366] width 586 height 43
type input "***"
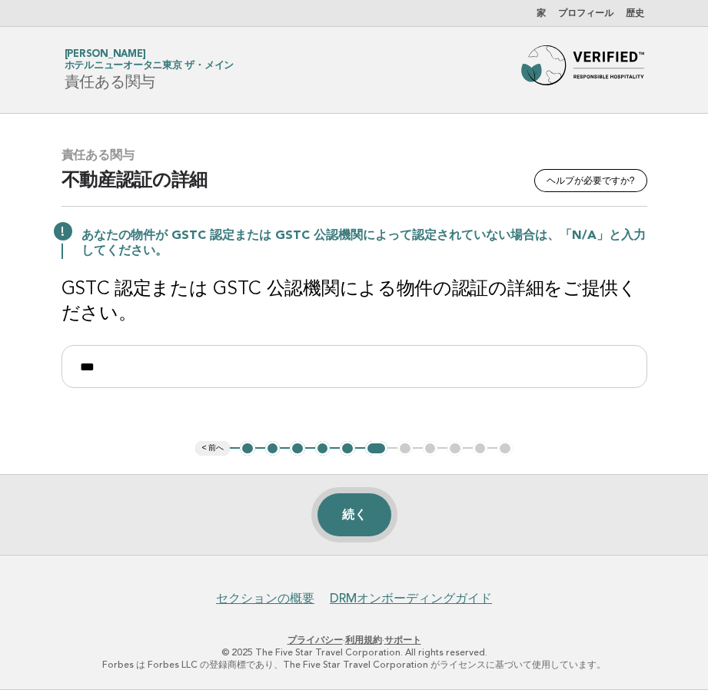
click at [342, 510] on font "続く" at bounding box center [354, 514] width 25 height 13
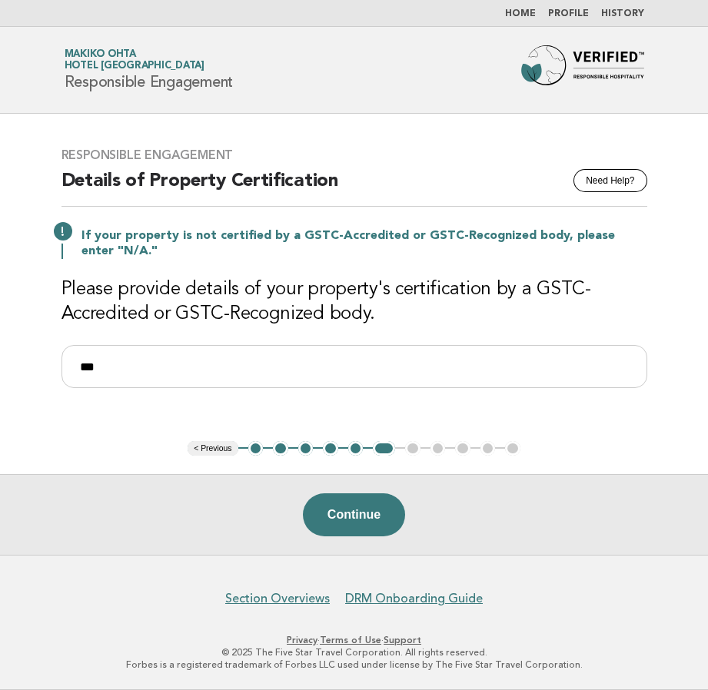
click at [368, 523] on button "Continue" at bounding box center [354, 514] width 102 height 43
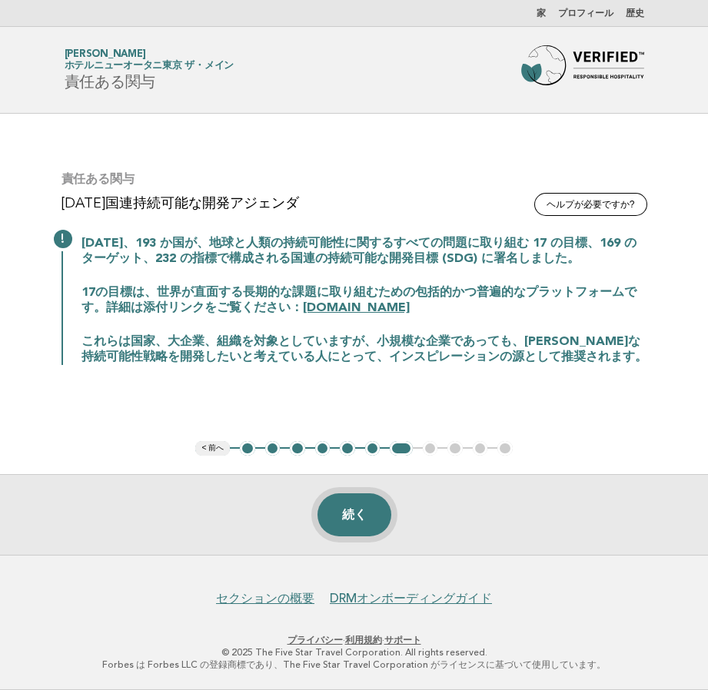
click at [379, 507] on button "続く" at bounding box center [354, 514] width 74 height 43
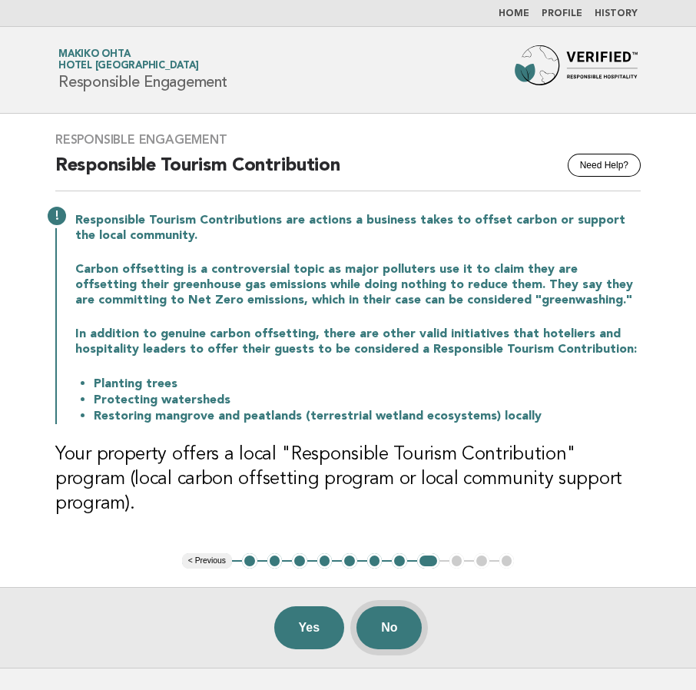
click at [389, 606] on button "No" at bounding box center [389, 627] width 65 height 43
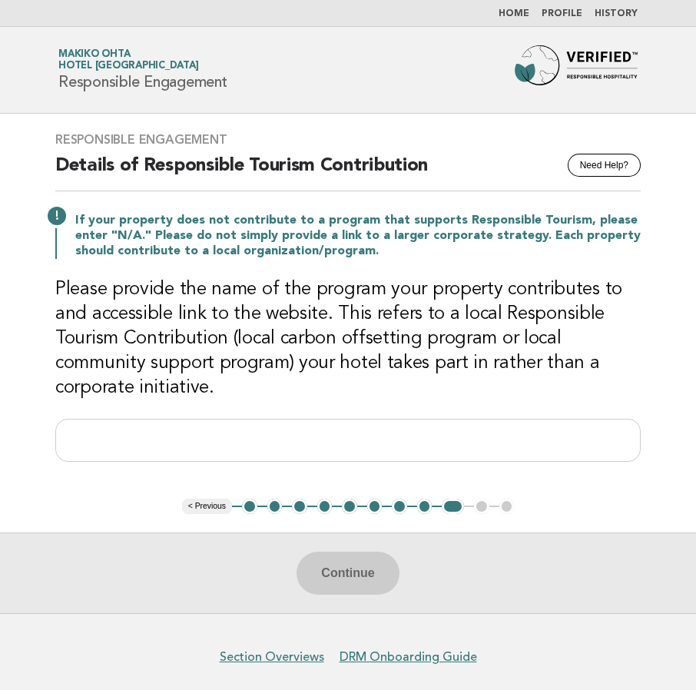
click at [246, 507] on button "1" at bounding box center [249, 506] width 15 height 15
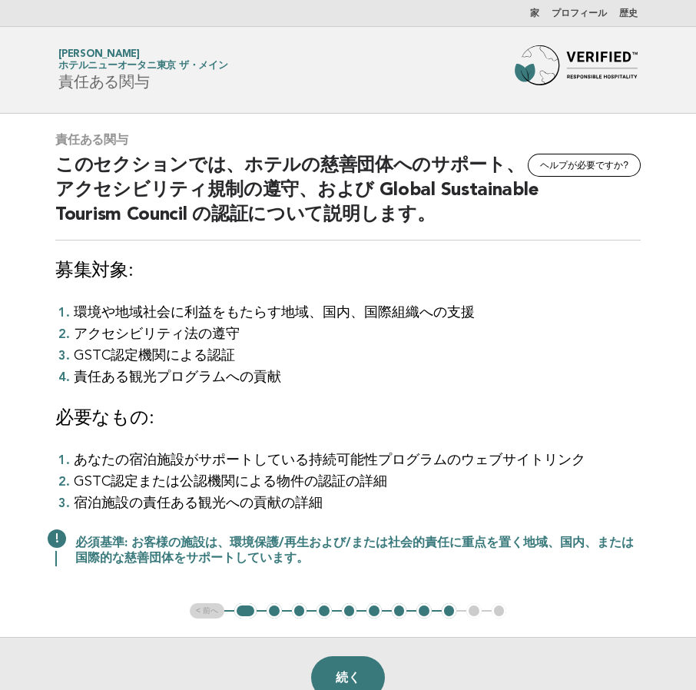
click at [642, 423] on div "責任ある関与 [PERSON_NAME]が必要ですか? このセクションでは、ホテルの慈善団体へのサポート、アクセシビリティ規制の遵守、および Global S…" at bounding box center [348, 359] width 623 height 490
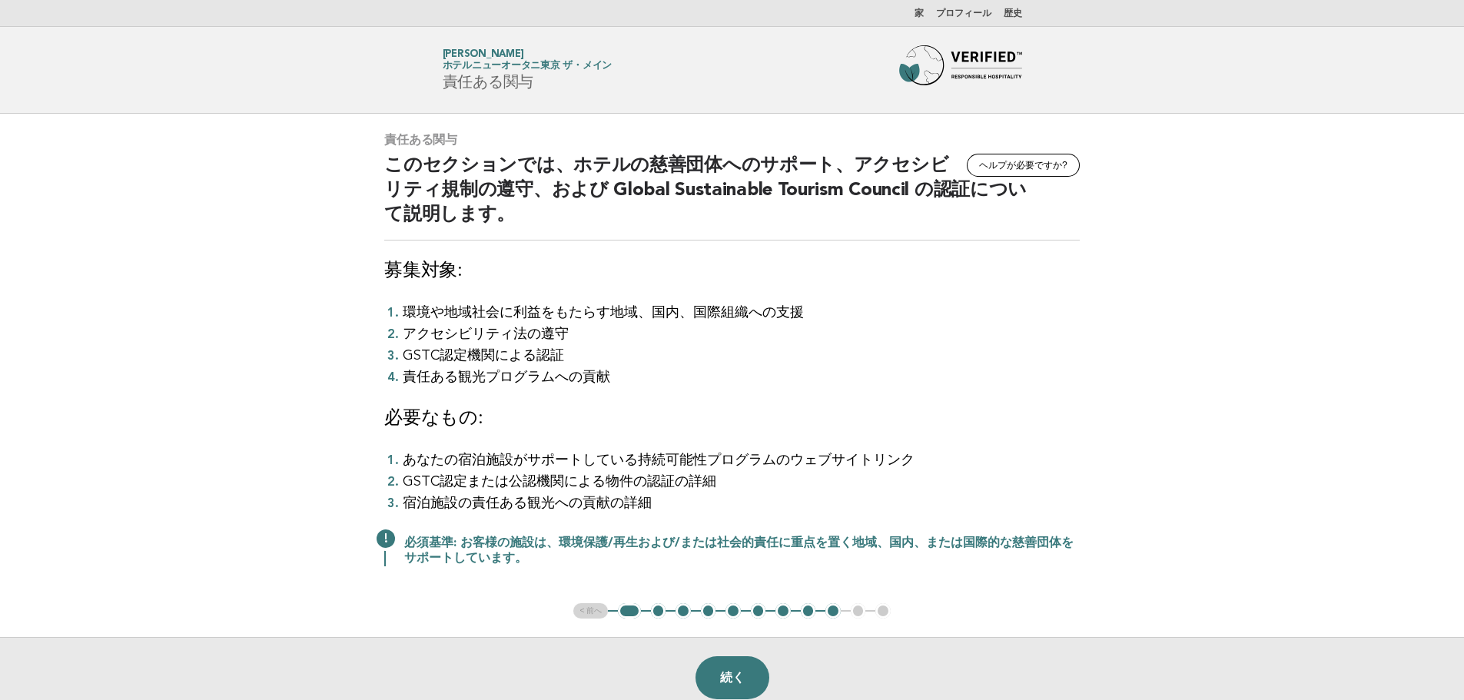
drag, startPoint x: 974, startPoint y: 380, endPoint x: 974, endPoint y: 388, distance: 8.5
click at [707, 380] on li "責任ある観光プログラムへの貢献" at bounding box center [741, 378] width 677 height 22
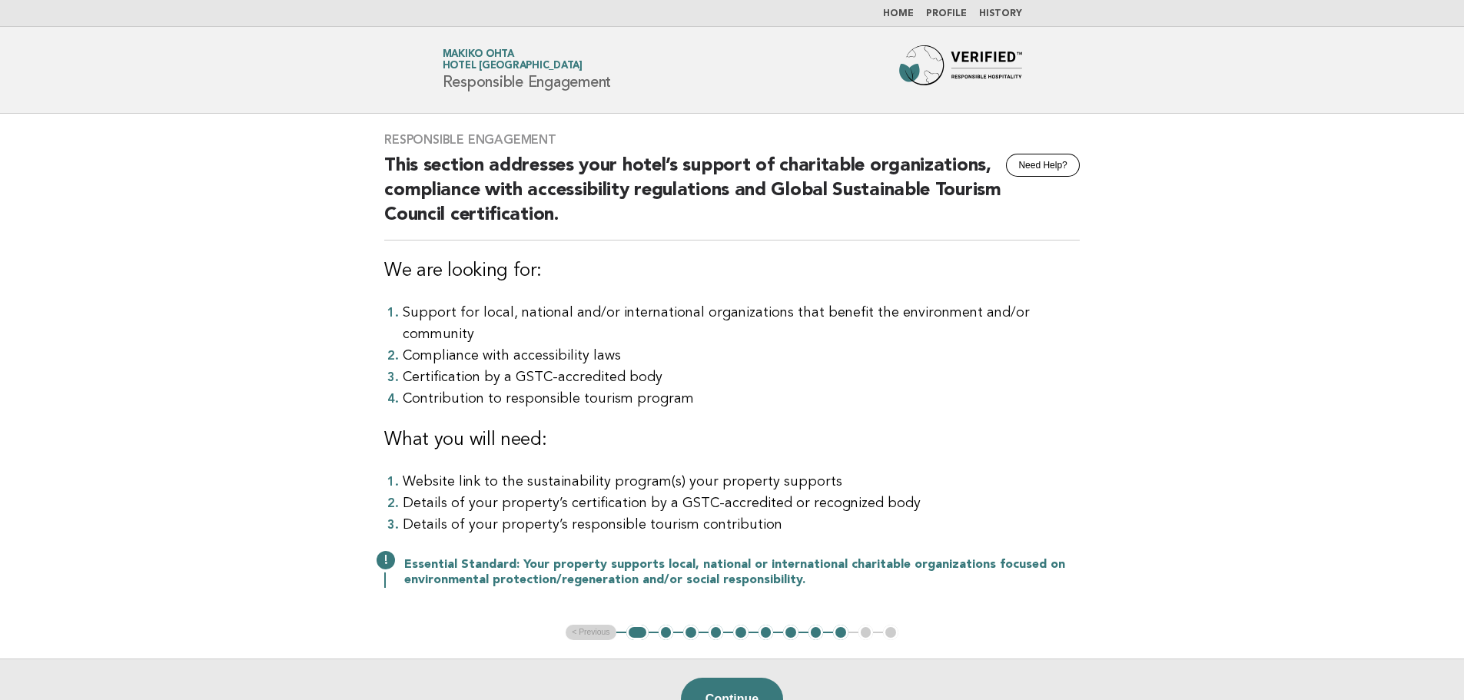
click at [669, 625] on button "2" at bounding box center [666, 632] width 15 height 15
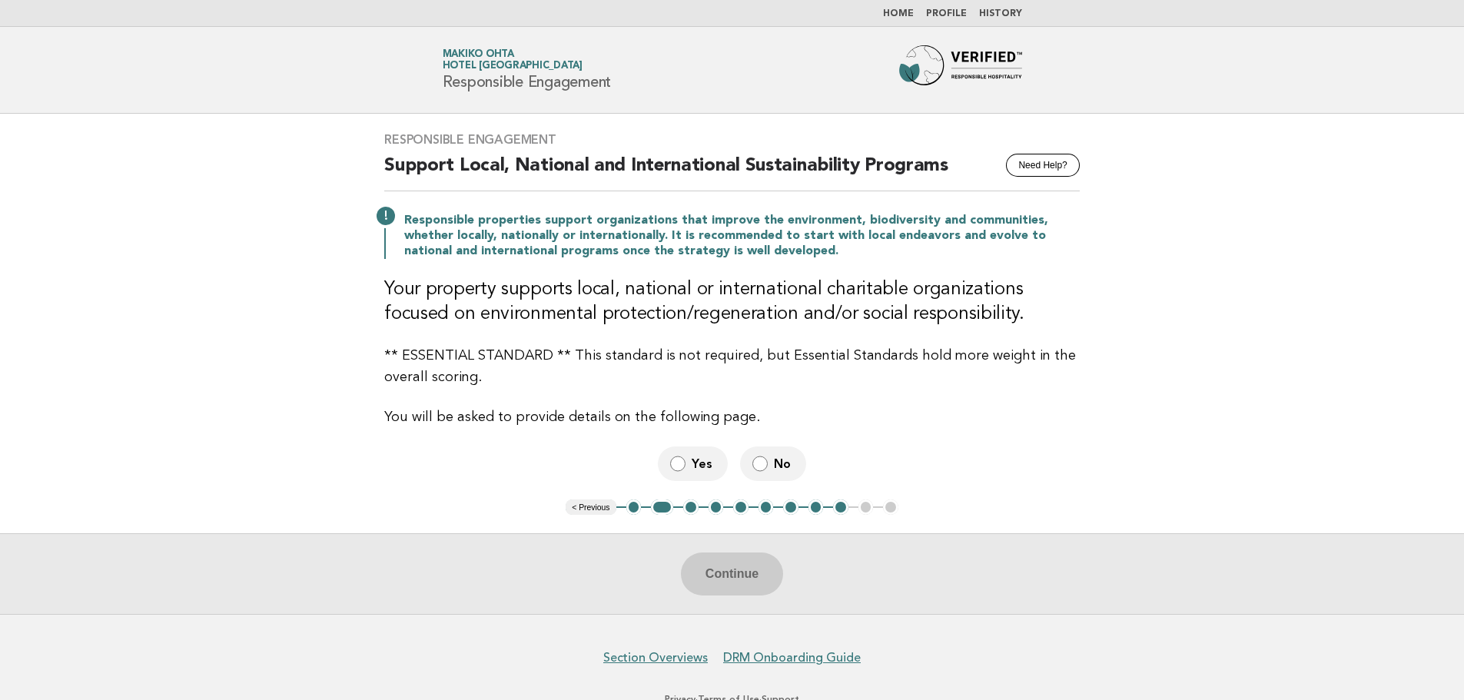
click at [696, 506] on button "3" at bounding box center [690, 507] width 15 height 15
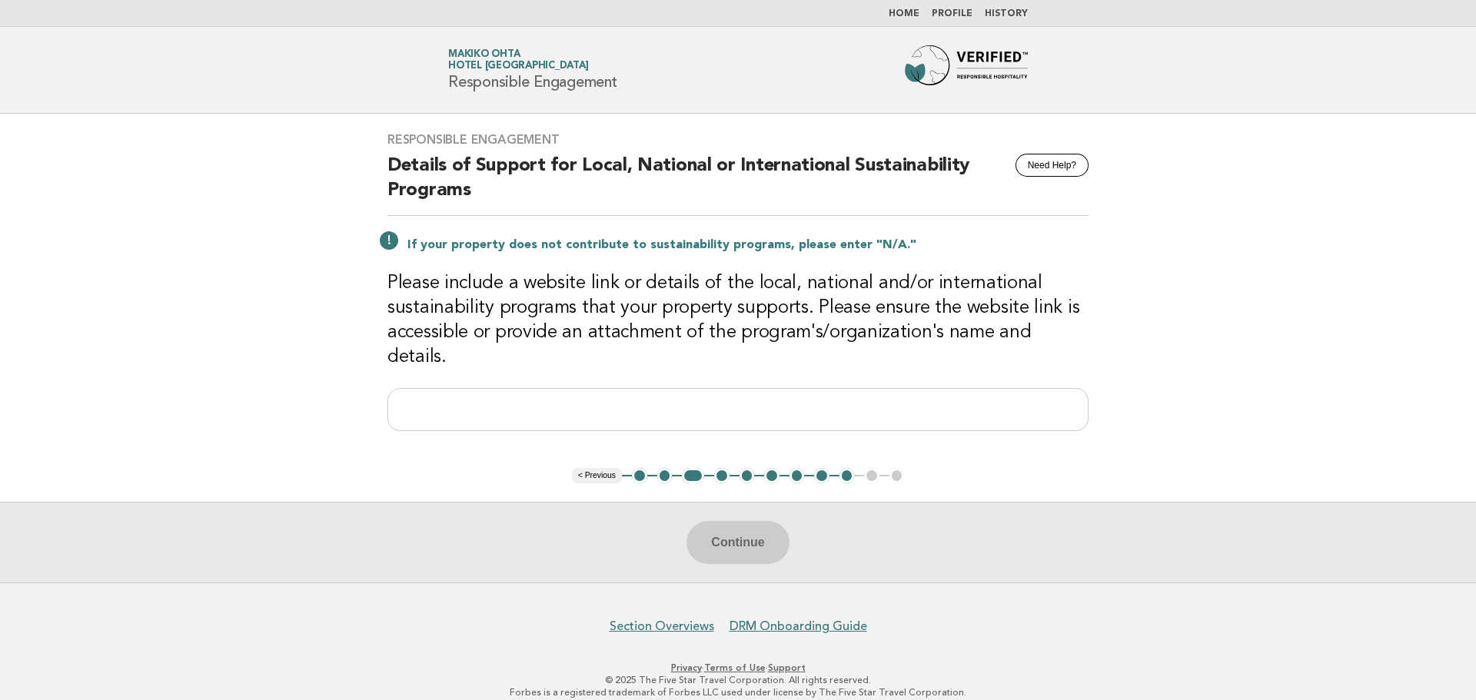
click at [707, 468] on button "4" at bounding box center [721, 475] width 15 height 15
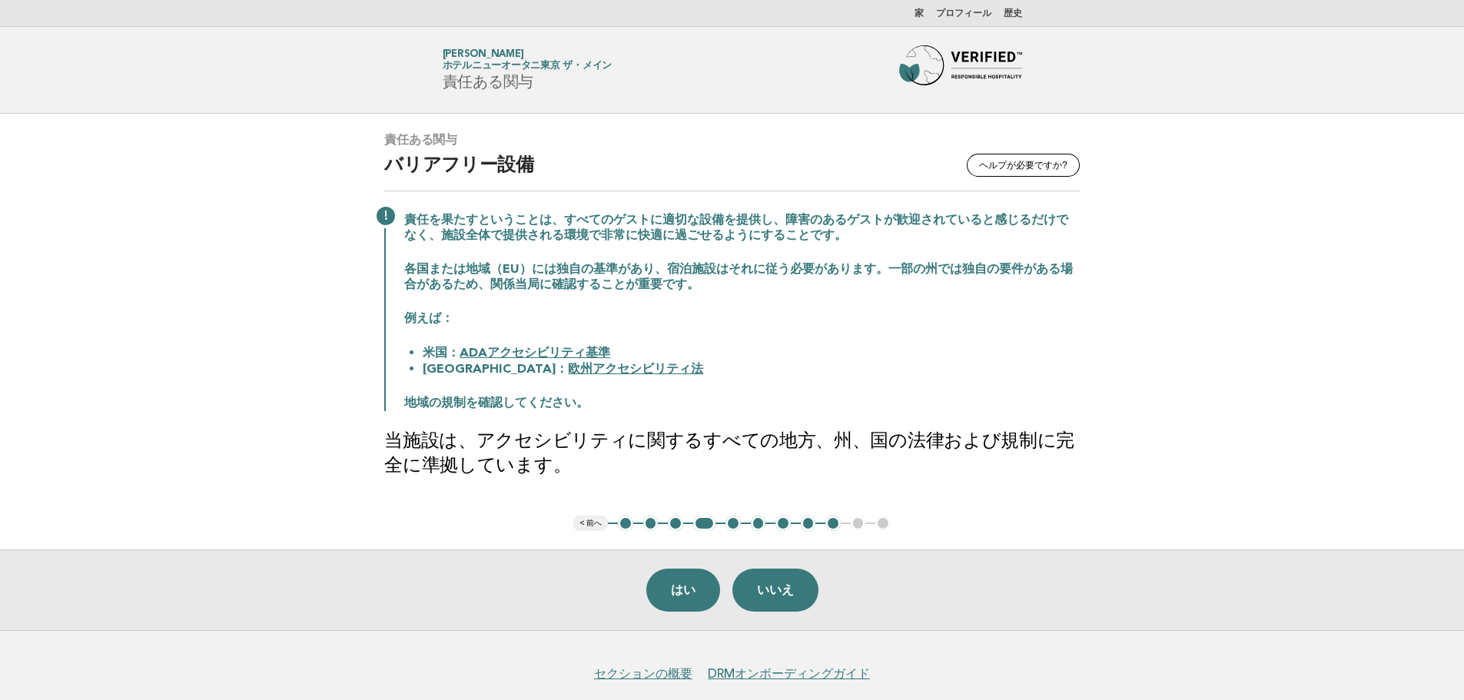
click at [707, 250] on main "責任ある関与 [PERSON_NAME]が必要ですか? バリアフリー設備 責任を果たすということは、すべてのゲストに適切な設備を提供し、障害のあるゲストが歓迎…" at bounding box center [732, 372] width 1464 height 516
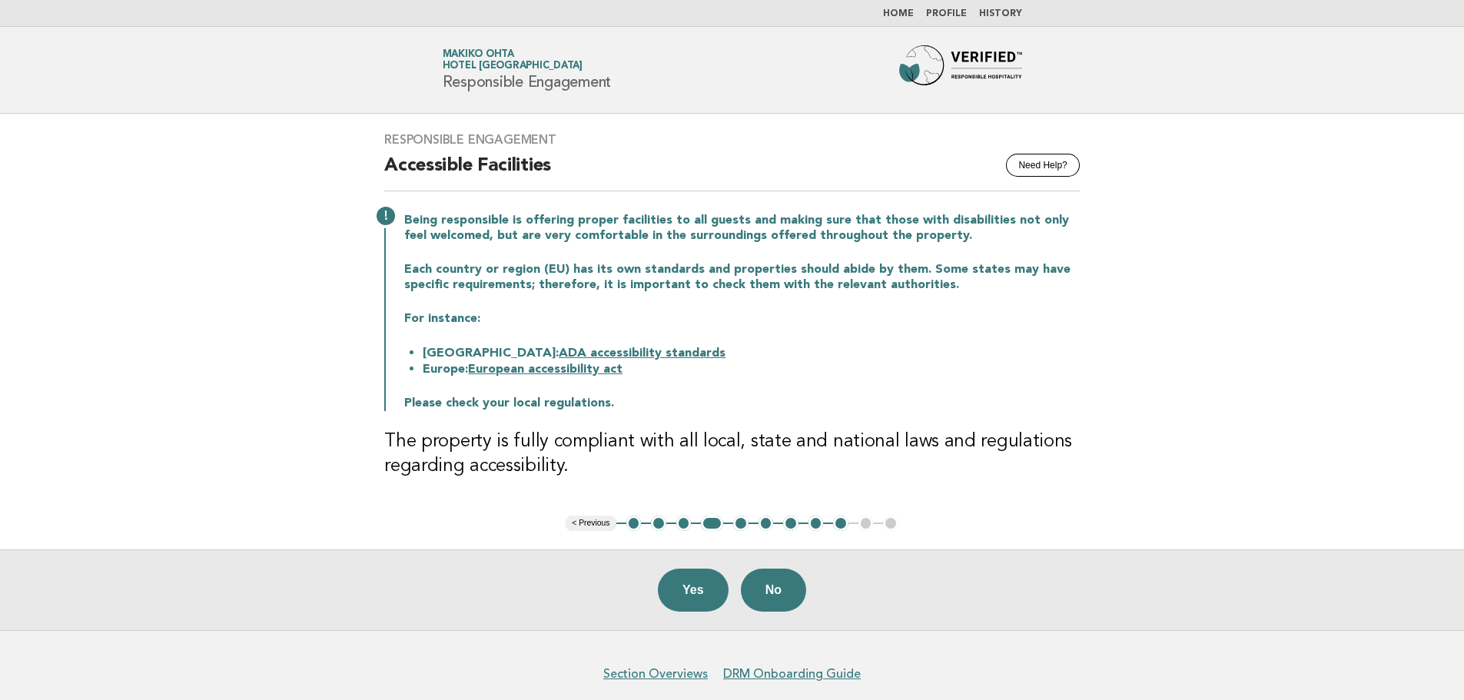
click at [707, 523] on button "6" at bounding box center [766, 523] width 15 height 15
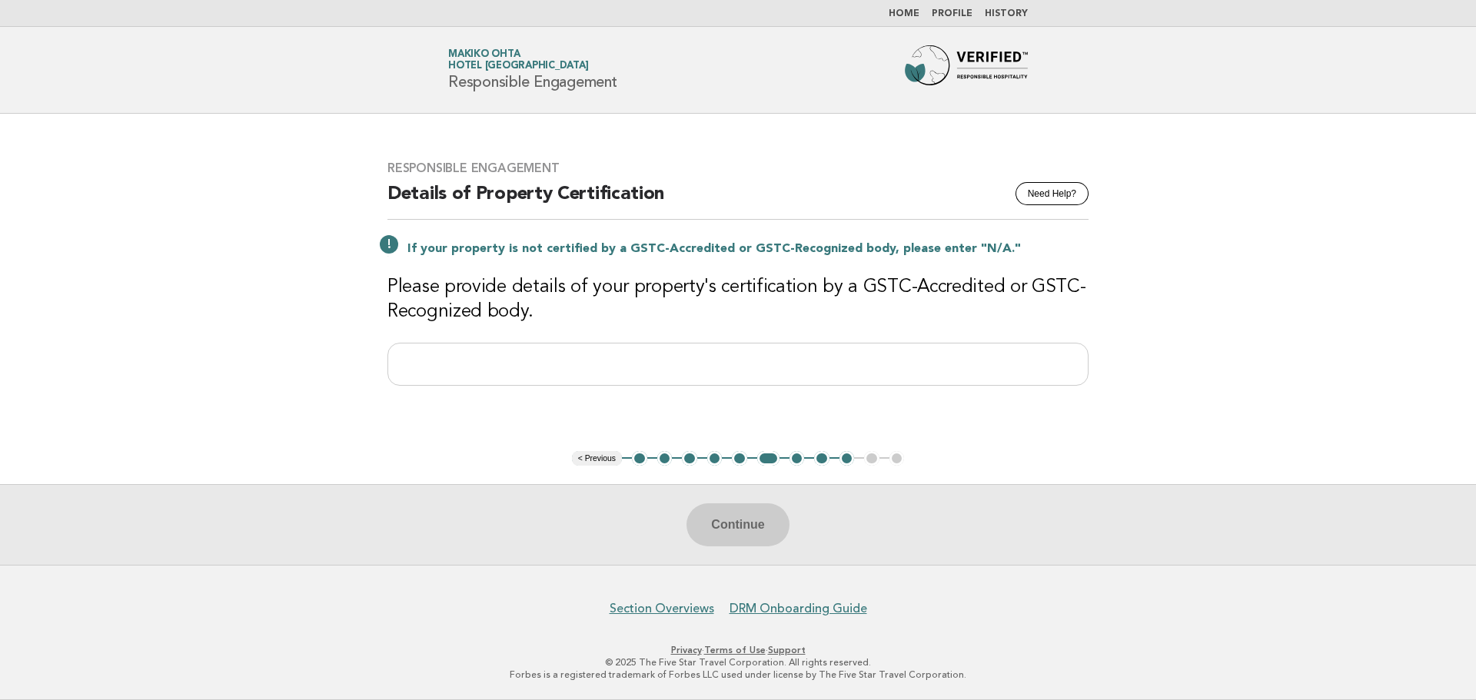
click at [707, 458] on button "5" at bounding box center [739, 458] width 15 height 15
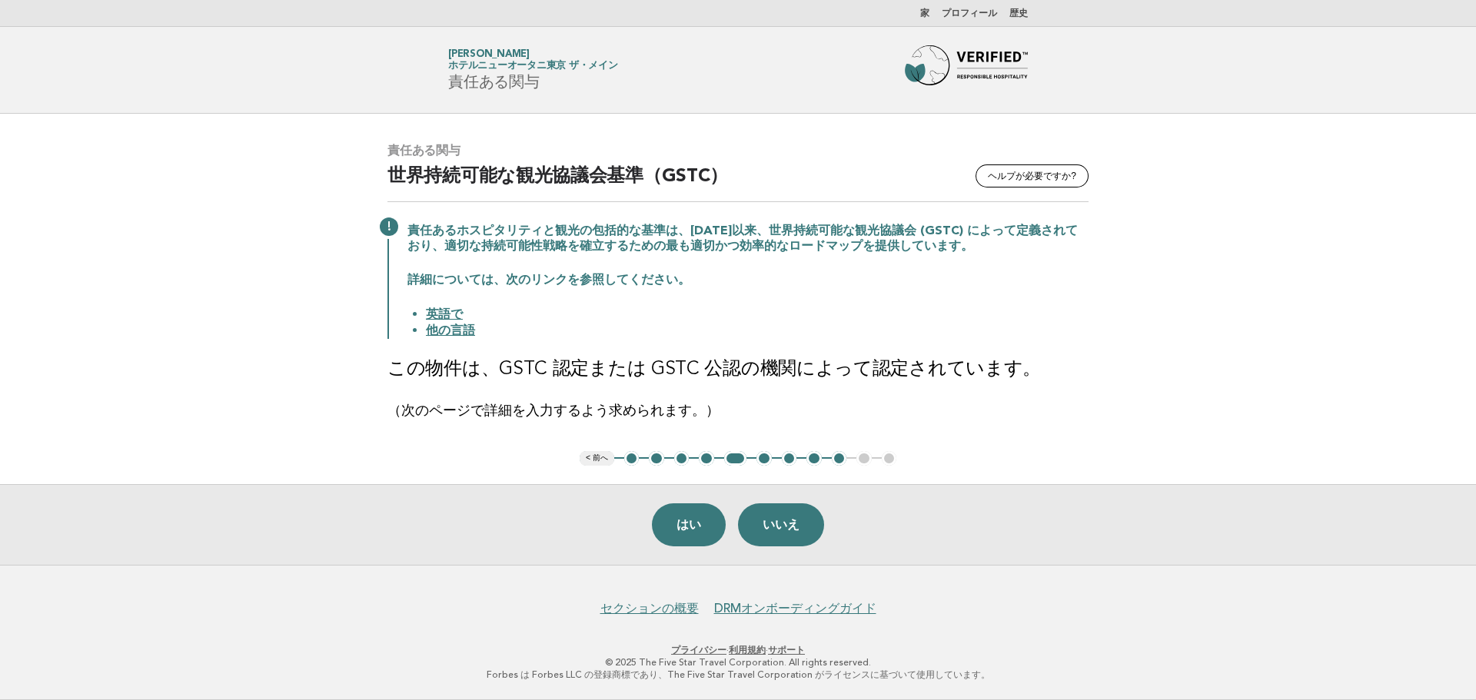
drag, startPoint x: 1241, startPoint y: 154, endPoint x: 1239, endPoint y: 162, distance: 8.8
click at [707, 154] on main "責任ある関与 [PERSON_NAME]が必要ですか? 世界持続可能な観光協議会基準（GSTC） 責任あるホスピタリティと観光の包括的な基準は、[DATE]以…" at bounding box center [738, 339] width 1476 height 451
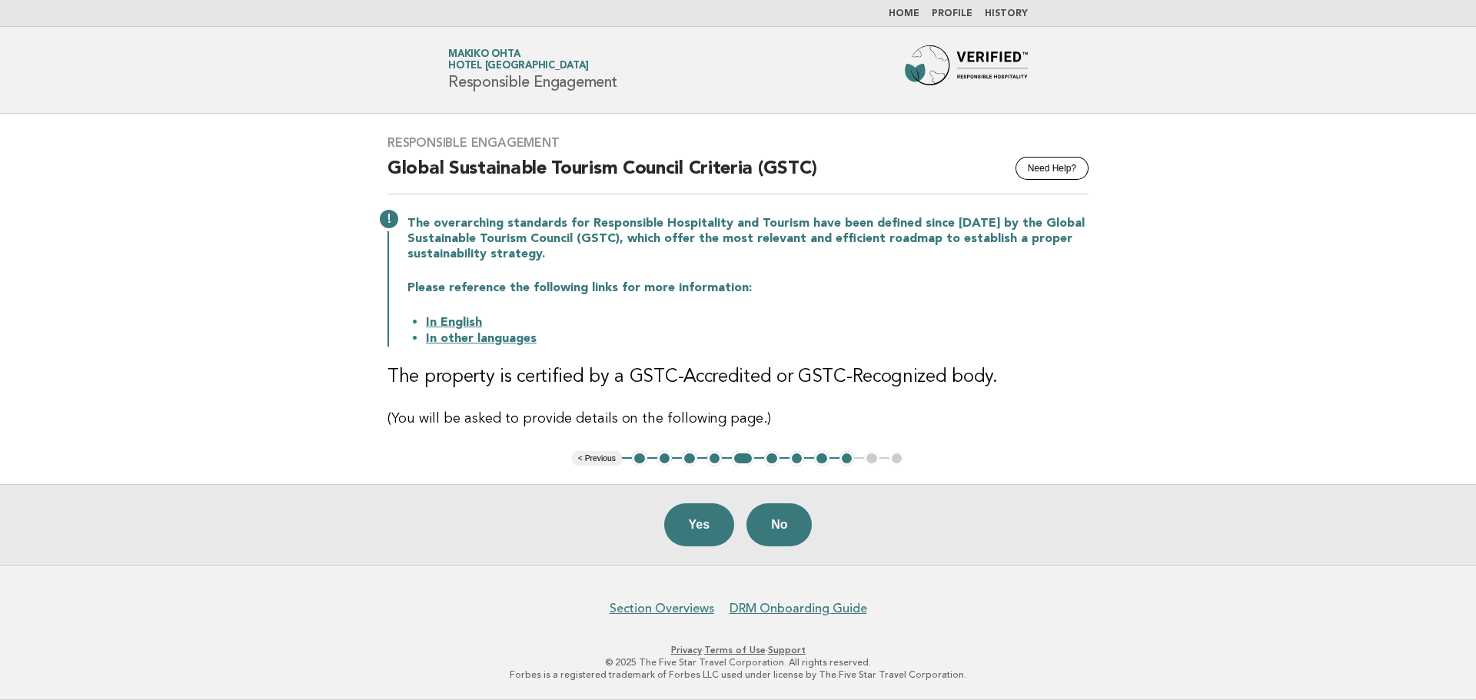
click at [707, 456] on button "7" at bounding box center [796, 458] width 15 height 15
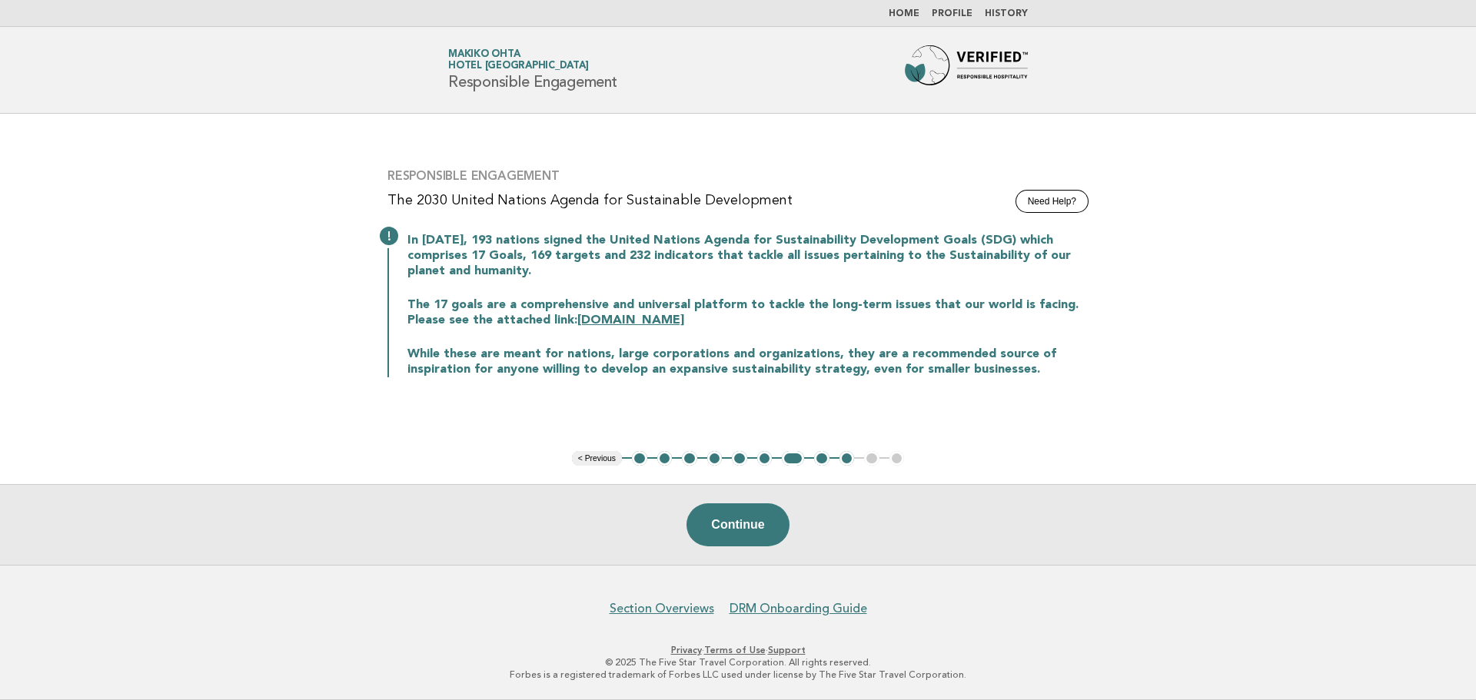
click at [707, 458] on button "8" at bounding box center [821, 458] width 15 height 15
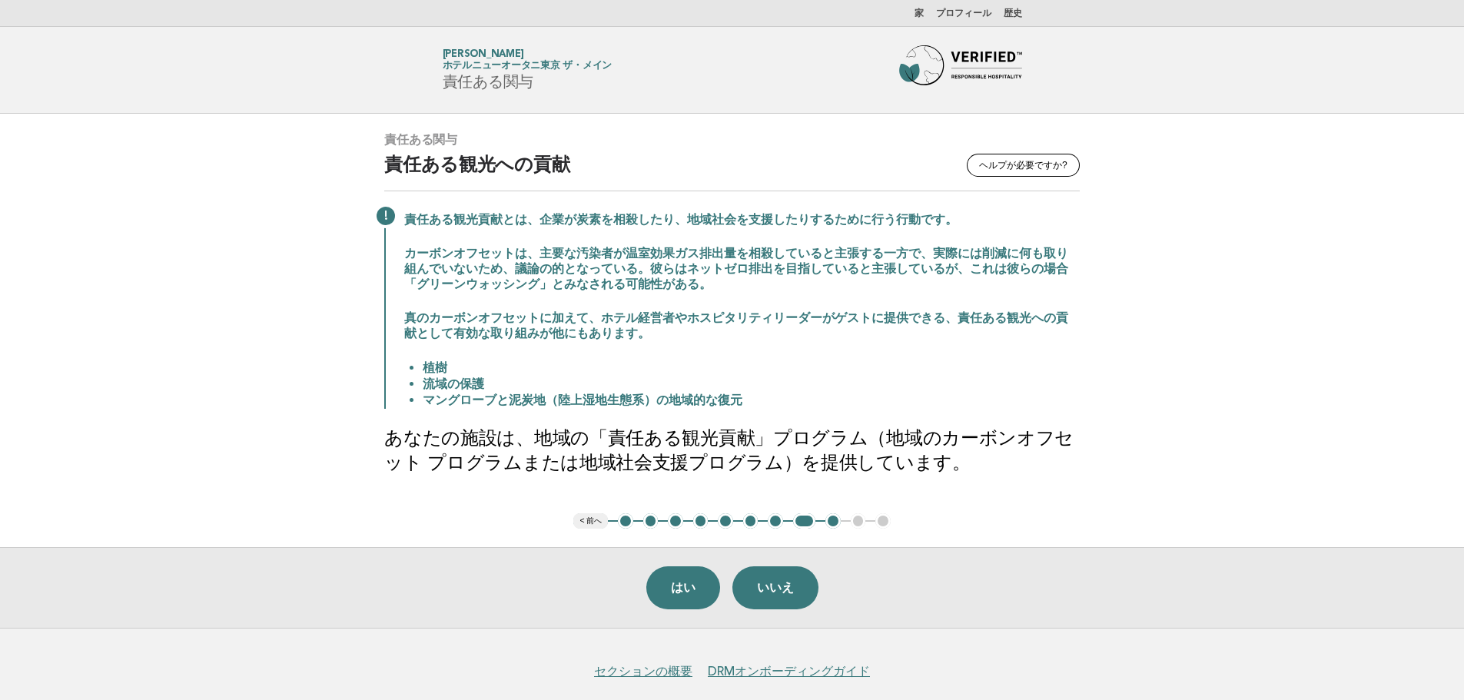
click at [707, 229] on main "責任ある関与 [PERSON_NAME]が必要ですか? 責任ある観光への貢献 責任ある観光貢献とは、企業が炭素を相殺したり、地域社会を支援したりするために行う…" at bounding box center [732, 371] width 1464 height 514
